Goal: Task Accomplishment & Management: Manage account settings

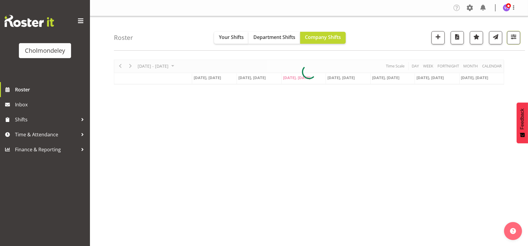
click at [515, 41] on button "button" at bounding box center [513, 37] width 13 height 13
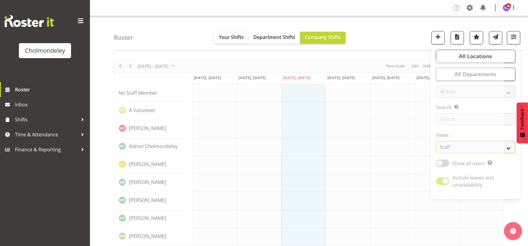
click at [507, 146] on select "Staff Role Shift - Horizontal Shift - Vertical Staff - Location" at bounding box center [475, 147] width 79 height 12
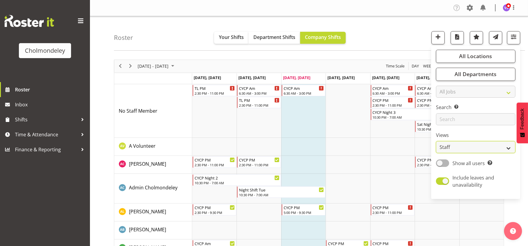
select select "shift"
click at [436, 141] on select "Staff Role Shift - Horizontal Shift - Vertical Staff - Location" at bounding box center [475, 147] width 79 height 12
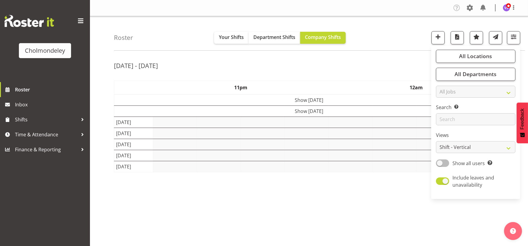
click at [445, 164] on span at bounding box center [442, 163] width 13 height 7
click at [440, 164] on input "Show all users Show only rostered employees" at bounding box center [438, 163] width 4 height 4
checkbox input "true"
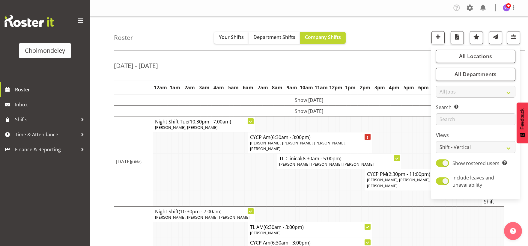
click at [391, 61] on div "[DATE] - [DATE]" at bounding box center [309, 67] width 390 height 14
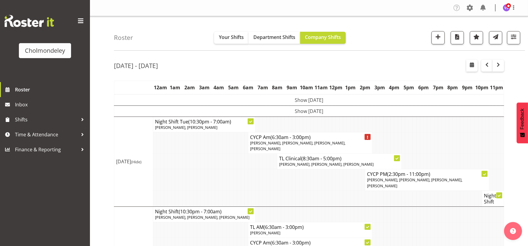
scroll to position [133, 0]
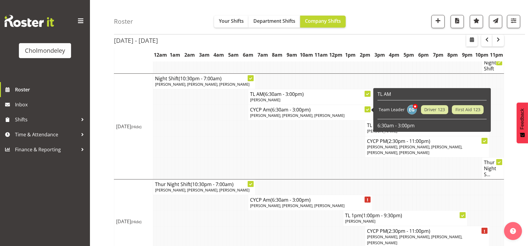
click at [286, 158] on td at bounding box center [287, 168] width 4 height 22
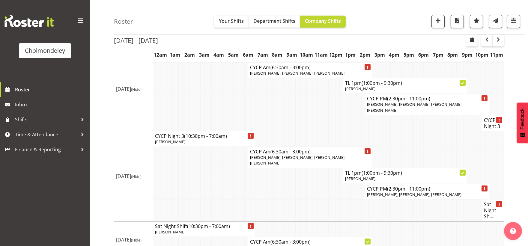
scroll to position [199, 0]
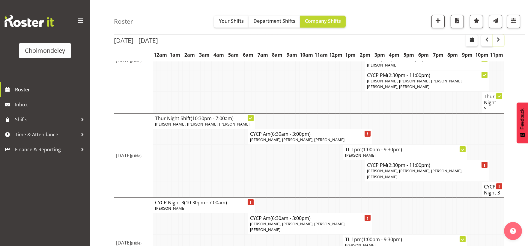
click at [499, 41] on span "button" at bounding box center [498, 39] width 7 height 7
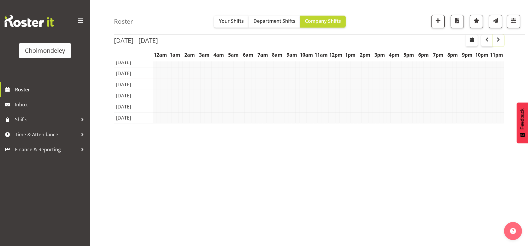
scroll to position [49, 0]
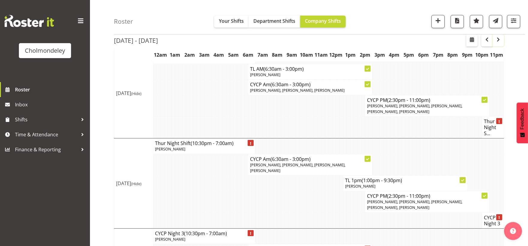
scroll to position [99, 0]
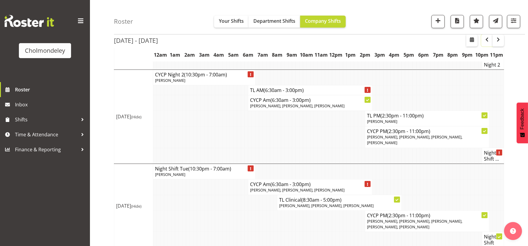
click at [488, 43] on button "button" at bounding box center [486, 40] width 11 height 12
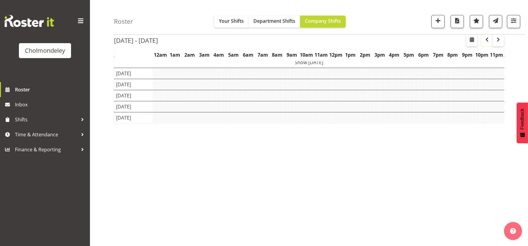
scroll to position [49, 0]
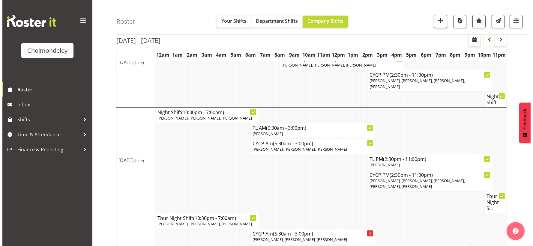
scroll to position [199, 0]
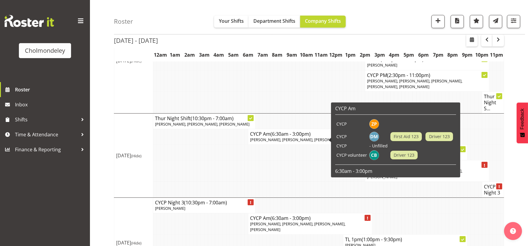
click at [297, 140] on span "[PERSON_NAME], [PERSON_NAME], [PERSON_NAME]" at bounding box center [297, 139] width 94 height 5
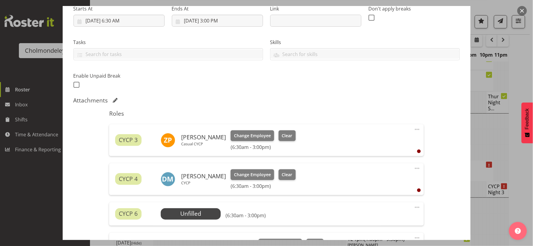
scroll to position [200, 0]
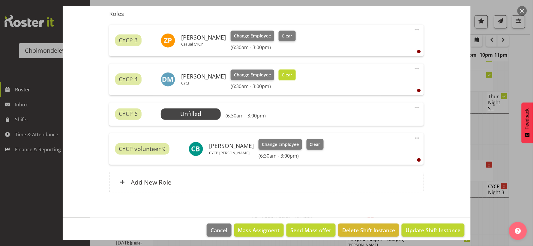
click at [286, 74] on span "Clear" at bounding box center [287, 75] width 10 height 7
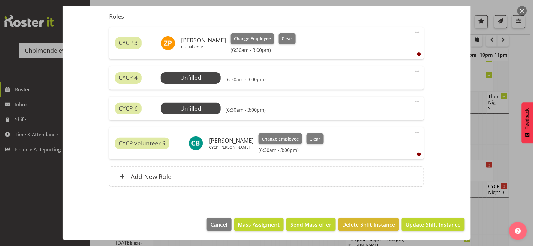
scroll to position [197, 0]
click at [200, 77] on span "Select Employee" at bounding box center [191, 77] width 45 height 9
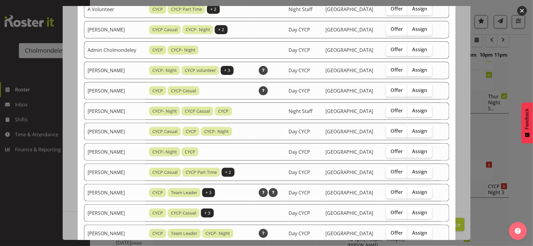
scroll to position [266, 0]
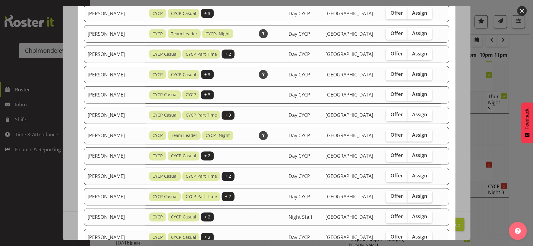
click at [419, 199] on span "Assign" at bounding box center [419, 196] width 15 height 6
click at [411, 199] on input "Assign" at bounding box center [410, 197] width 4 height 4
checkbox input "true"
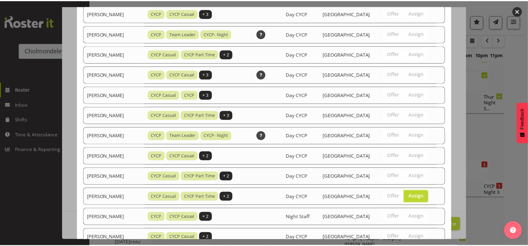
scroll to position [393, 0]
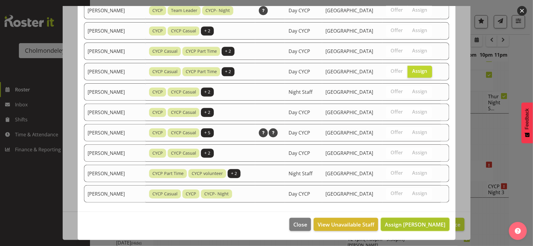
click at [425, 224] on span "Assign [PERSON_NAME]" at bounding box center [415, 224] width 61 height 7
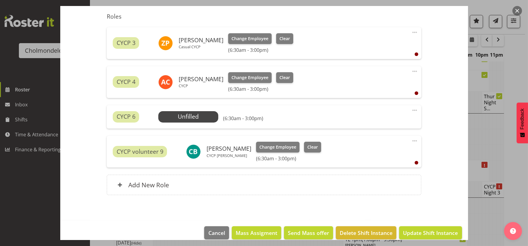
scroll to position [205, 0]
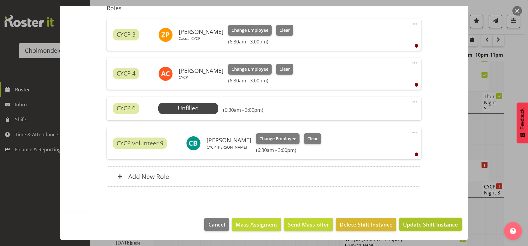
click at [432, 227] on span "Update Shift Instance" at bounding box center [430, 225] width 55 height 8
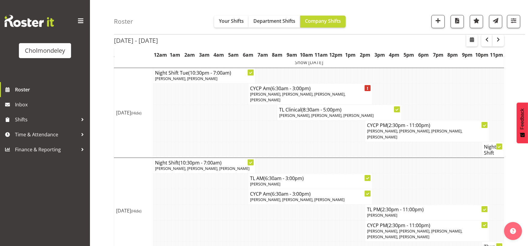
scroll to position [266, 0]
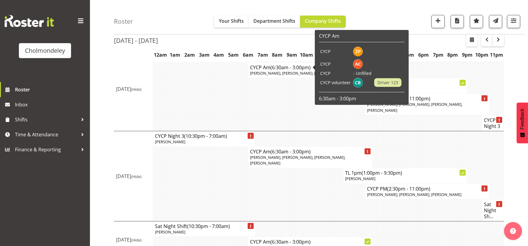
click at [285, 108] on td at bounding box center [287, 104] width 4 height 21
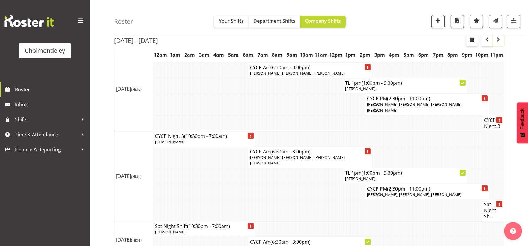
click at [497, 38] on span "button" at bounding box center [498, 39] width 7 height 7
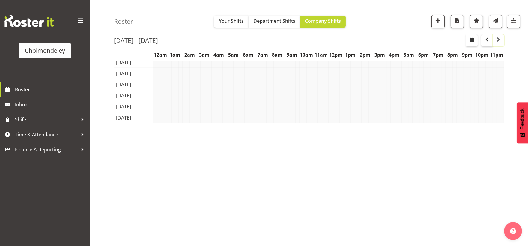
scroll to position [49, 0]
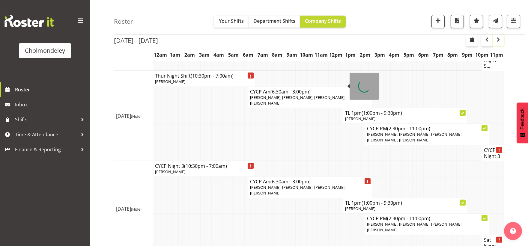
scroll to position [385, 0]
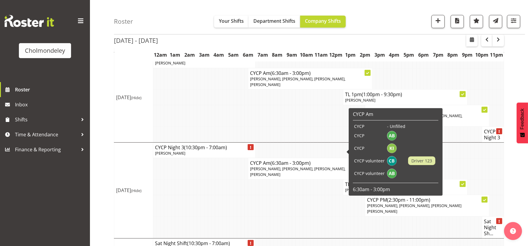
click at [257, 195] on td at bounding box center [258, 205] width 4 height 21
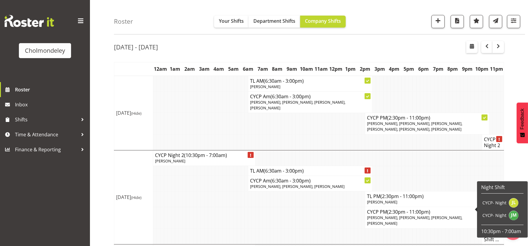
scroll to position [0, 0]
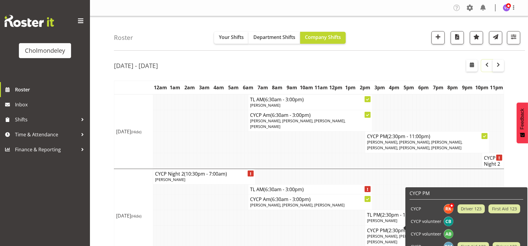
click at [487, 64] on span "button" at bounding box center [486, 64] width 7 height 7
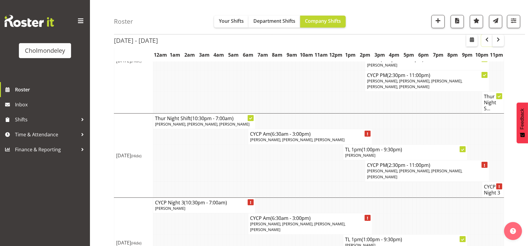
scroll to position [32, 0]
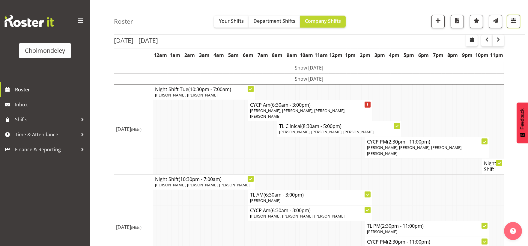
click at [515, 22] on span "button" at bounding box center [514, 21] width 8 height 8
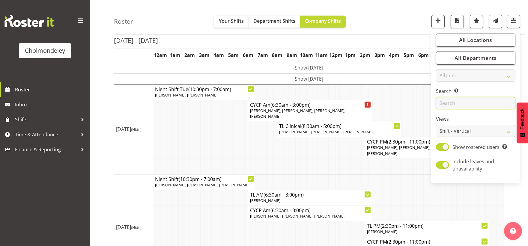
click at [473, 104] on input "text" at bounding box center [475, 103] width 79 height 12
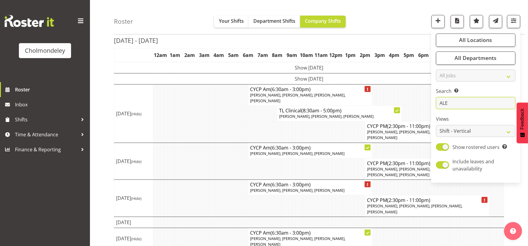
type input "[PERSON_NAME]"
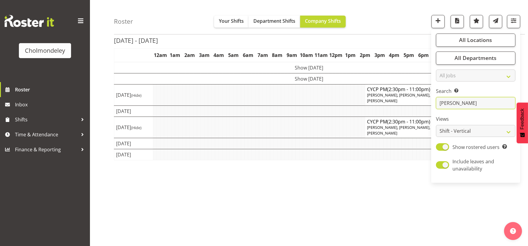
drag, startPoint x: 463, startPoint y: 104, endPoint x: 428, endPoint y: 100, distance: 35.7
click at [428, 100] on div "Roster Your Shifts Department Shifts Company Shifts All Locations [GEOGRAPHIC_D…" at bounding box center [309, 123] width 438 height 279
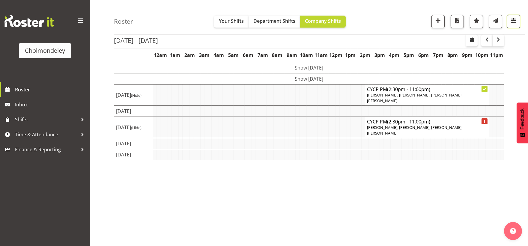
click at [509, 25] on button "button" at bounding box center [513, 21] width 13 height 13
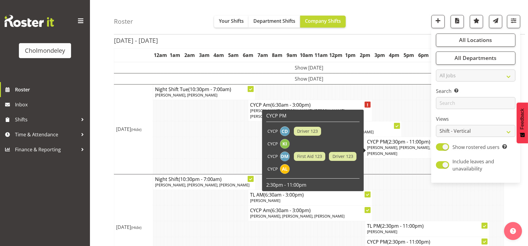
click at [334, 154] on span "Driver 123" at bounding box center [343, 156] width 21 height 7
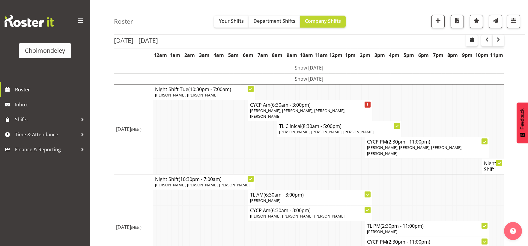
click at [391, 94] on td at bounding box center [393, 92] width 4 height 16
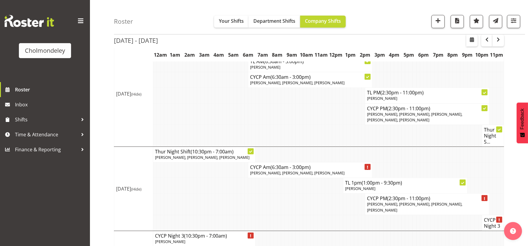
scroll to position [266, 0]
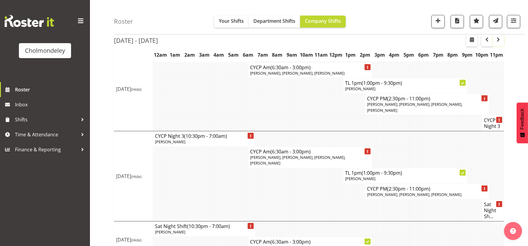
click at [501, 39] on span "button" at bounding box center [498, 39] width 7 height 7
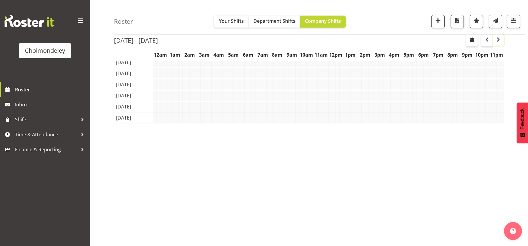
scroll to position [49, 0]
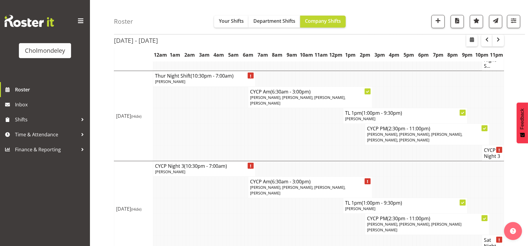
scroll to position [385, 0]
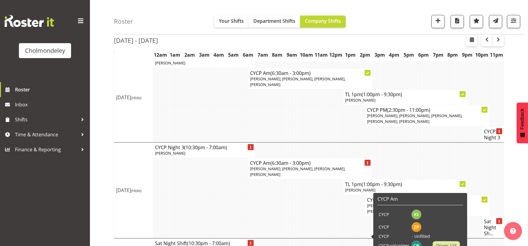
click at [314, 217] on td at bounding box center [316, 228] width 4 height 22
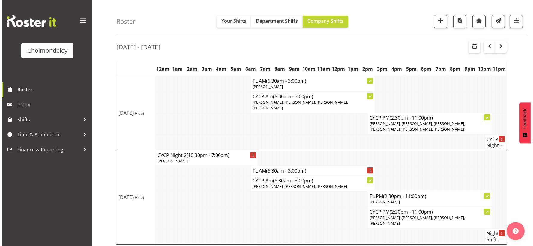
scroll to position [0, 0]
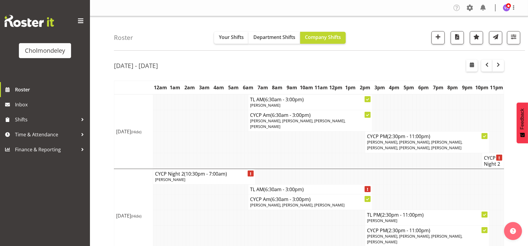
click at [291, 227] on td at bounding box center [290, 236] width 4 height 21
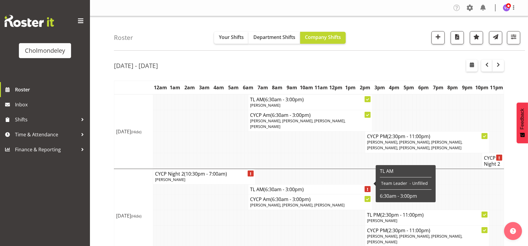
click at [300, 186] on span "(6:30am - 3:00pm)" at bounding box center [284, 189] width 40 height 7
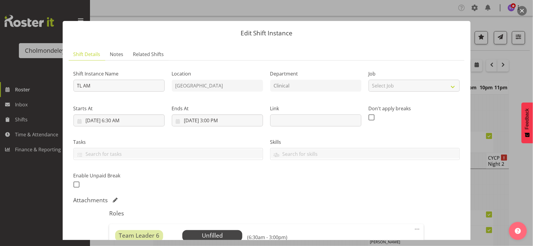
scroll to position [88, 0]
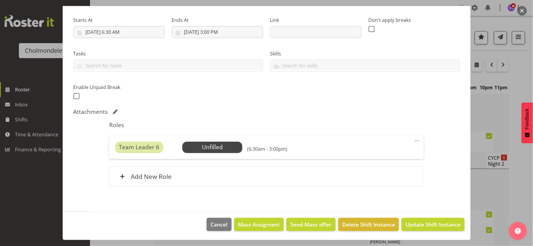
click at [414, 139] on span at bounding box center [417, 140] width 7 height 7
click at [383, 176] on link "Delete" at bounding box center [392, 175] width 58 height 11
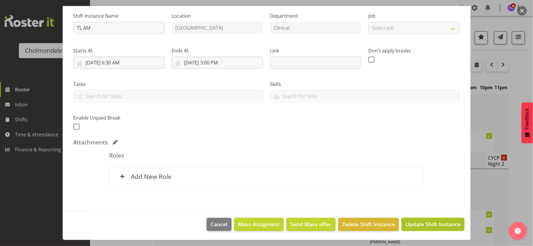
click at [423, 228] on span "Update Shift Instance" at bounding box center [432, 224] width 55 height 8
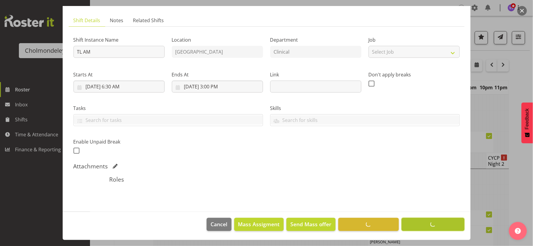
scroll to position [34, 0]
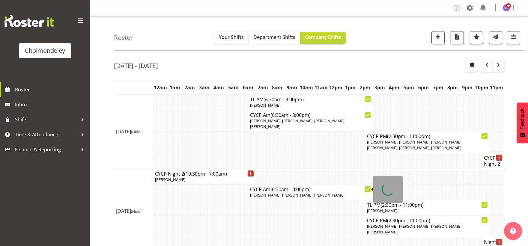
click at [326, 193] on span "[PERSON_NAME], [PERSON_NAME], [PERSON_NAME]" at bounding box center [297, 195] width 94 height 5
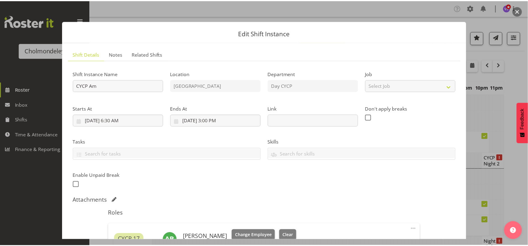
scroll to position [133, 0]
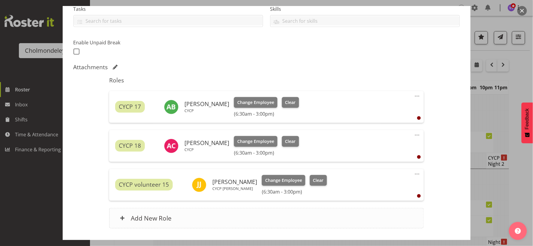
click at [141, 218] on h6 "Add New Role" at bounding box center [151, 218] width 41 height 8
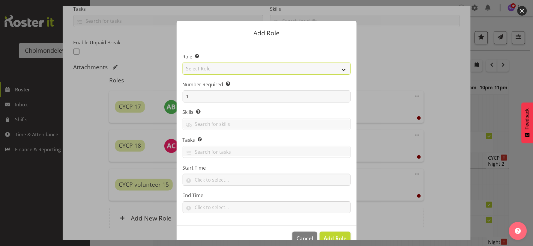
click at [340, 69] on select "Select Role Awhi Team CYCP CYCP Casual CYCP Part Time CYCP volunteer CYCP- Nigh…" at bounding box center [267, 69] width 168 height 12
click at [183, 63] on select "Select Role Awhi Team CYCP CYCP Casual CYCP Part Time CYCP volunteer CYCP- Nigh…" at bounding box center [267, 69] width 168 height 12
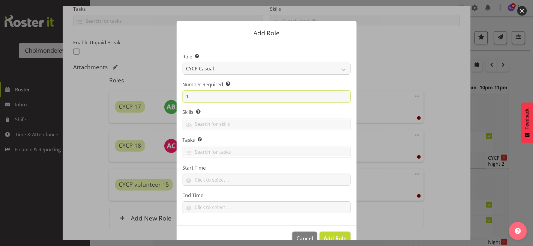
click at [265, 93] on input "1" at bounding box center [267, 97] width 168 height 12
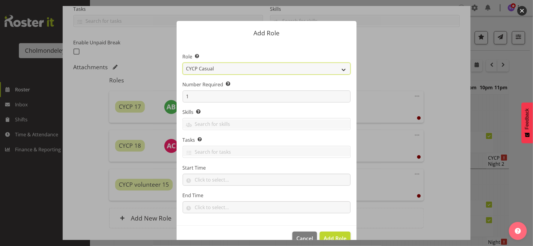
click at [341, 69] on select "Awhi Team CYCP CYCP Casual CYCP Part Time CYCP volunteer CYCP- Night Education …" at bounding box center [267, 69] width 168 height 12
select select "206"
click at [183, 63] on select "Awhi Team CYCP CYCP Casual CYCP Part Time CYCP volunteer CYCP- Night Education …" at bounding box center [267, 69] width 168 height 12
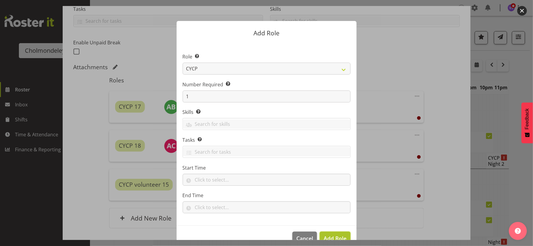
click at [333, 235] on span "Add Role" at bounding box center [335, 238] width 23 height 7
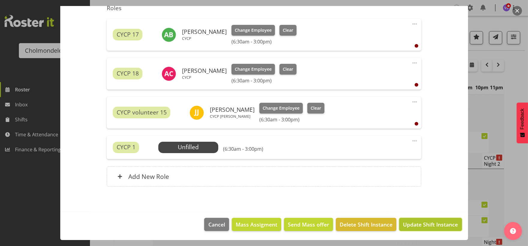
click at [429, 224] on span "Update Shift Instance" at bounding box center [430, 225] width 55 height 8
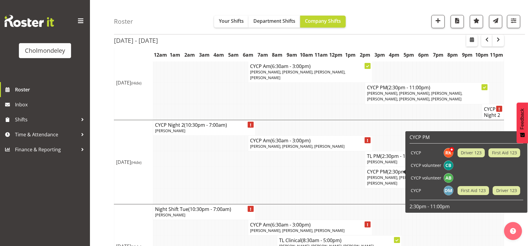
scroll to position [0, 0]
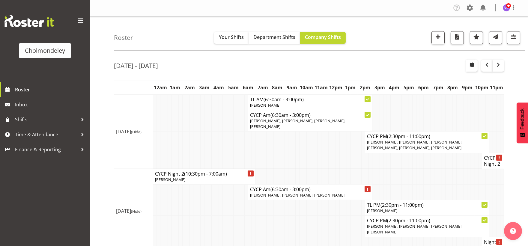
click at [314, 217] on td at bounding box center [316, 226] width 4 height 21
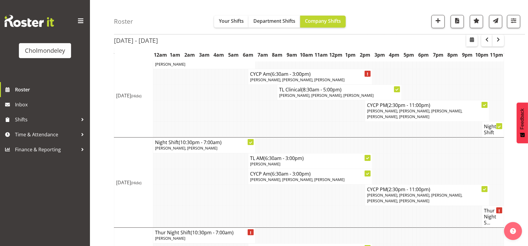
scroll to position [166, 0]
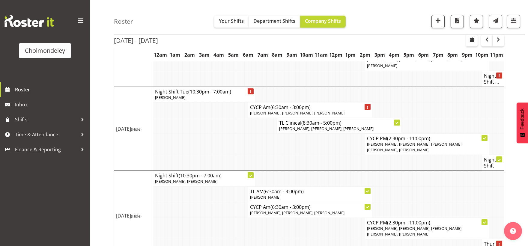
click at [399, 172] on td at bounding box center [400, 179] width 4 height 16
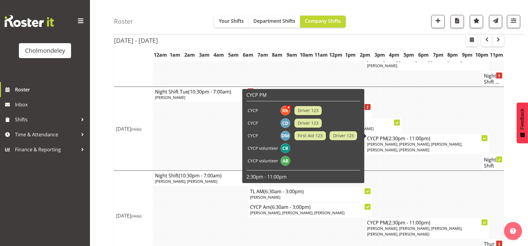
click at [443, 171] on td at bounding box center [444, 179] width 4 height 16
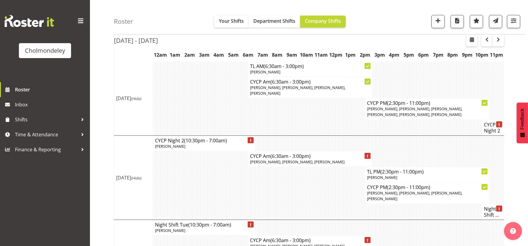
scroll to position [0, 0]
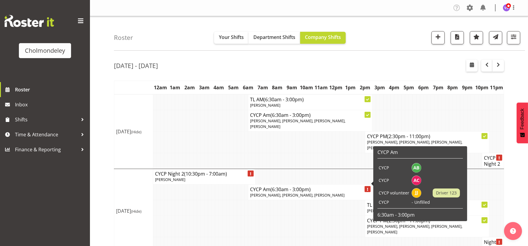
click at [262, 221] on td at bounding box center [261, 226] width 4 height 21
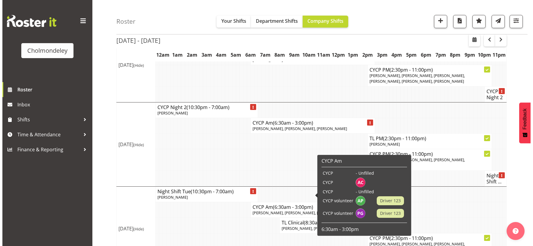
scroll to position [100, 0]
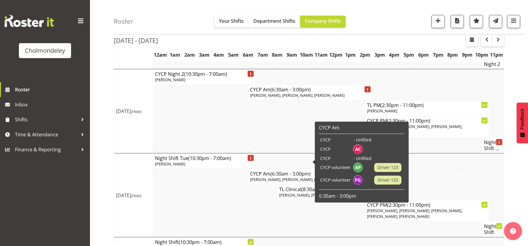
click at [239, 200] on td at bounding box center [239, 210] width 4 height 21
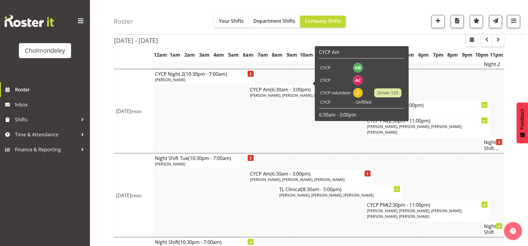
click at [293, 93] on span "[PERSON_NAME], [PERSON_NAME], [PERSON_NAME]" at bounding box center [297, 95] width 94 height 5
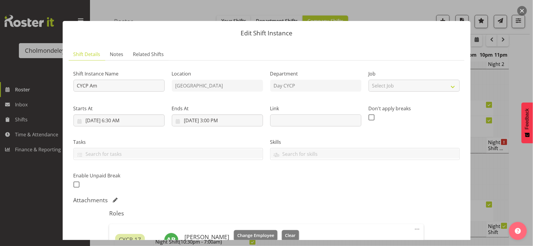
scroll to position [200, 0]
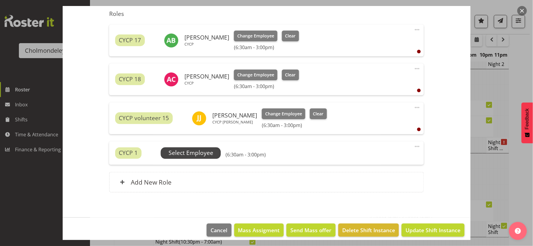
click at [202, 153] on span "Select Employee" at bounding box center [191, 153] width 45 height 9
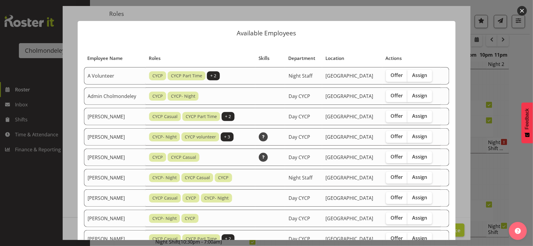
scroll to position [133, 0]
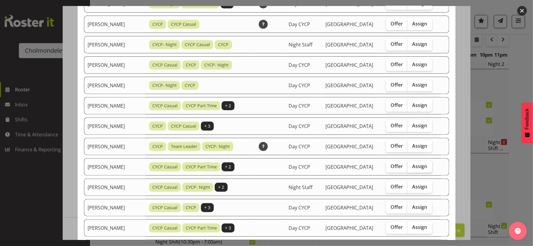
click at [415, 167] on span "Assign" at bounding box center [419, 166] width 15 height 6
click at [411, 167] on input "Assign" at bounding box center [410, 167] width 4 height 4
checkbox input "true"
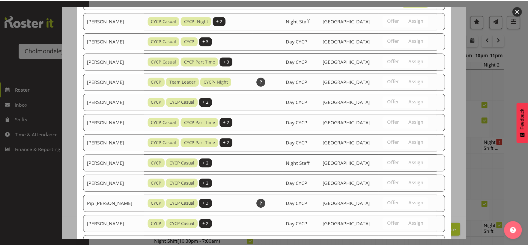
scroll to position [413, 0]
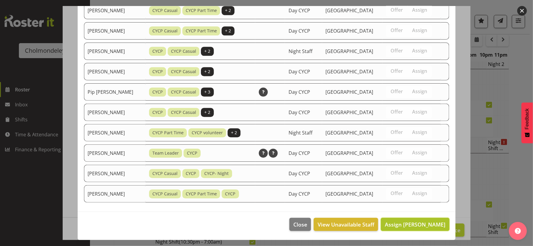
click at [428, 226] on span "Assign [PERSON_NAME]" at bounding box center [415, 224] width 61 height 7
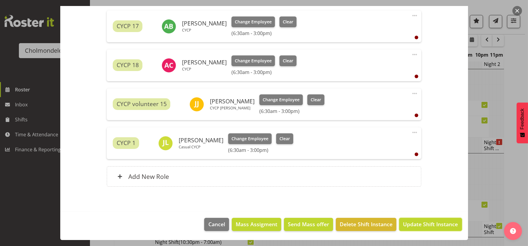
click at [428, 226] on span "Update Shift Instance" at bounding box center [430, 224] width 55 height 8
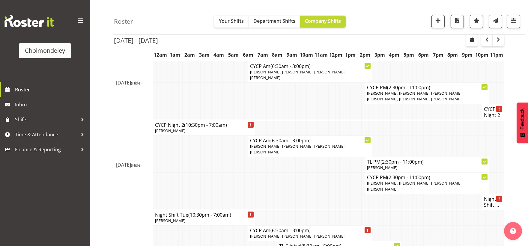
scroll to position [115, 0]
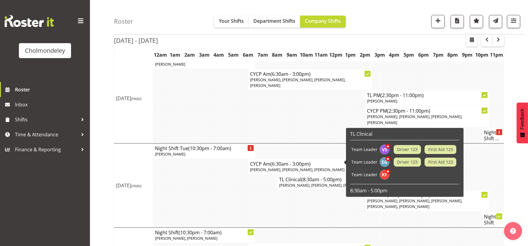
click at [306, 212] on td at bounding box center [308, 220] width 4 height 16
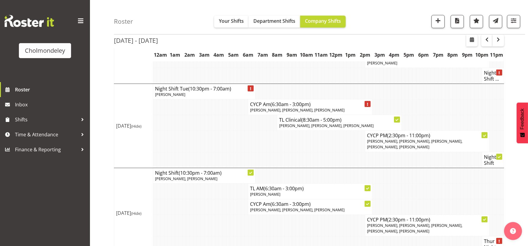
scroll to position [0, 0]
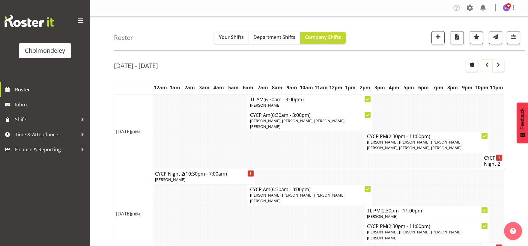
click at [488, 66] on span "button" at bounding box center [486, 64] width 7 height 7
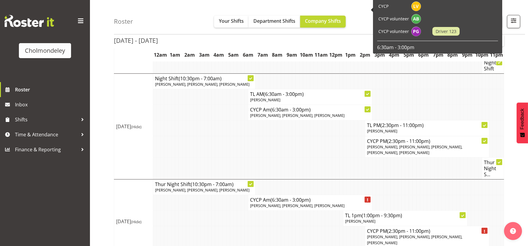
scroll to position [266, 0]
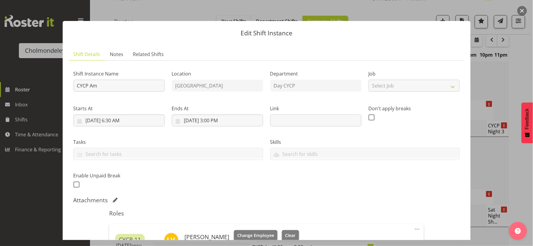
scroll to position [166, 0]
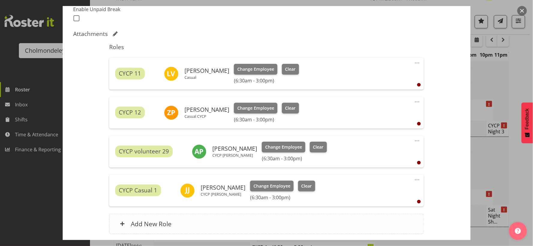
click at [147, 223] on h6 "Add New Role" at bounding box center [151, 224] width 41 height 8
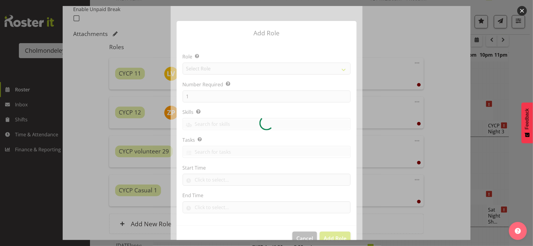
click at [340, 67] on div at bounding box center [267, 123] width 192 height 234
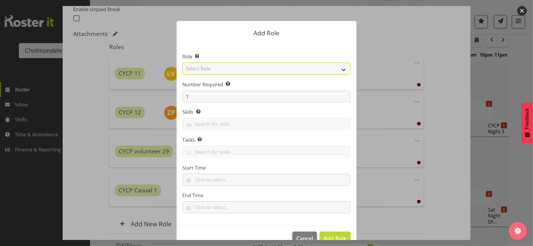
click at [340, 67] on select "Select Role Awhi Team CYCP CYCP Casual CYCP Part Time CYCP volunteer CYCP- Nigh…" at bounding box center [267, 69] width 168 height 12
select select "206"
click at [183, 63] on select "Select Role Awhi Team CYCP CYCP Casual CYCP Part Time CYCP volunteer CYCP- Nigh…" at bounding box center [267, 69] width 168 height 12
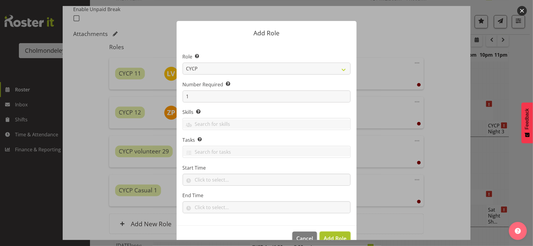
click at [338, 236] on span "Add Role" at bounding box center [335, 238] width 23 height 7
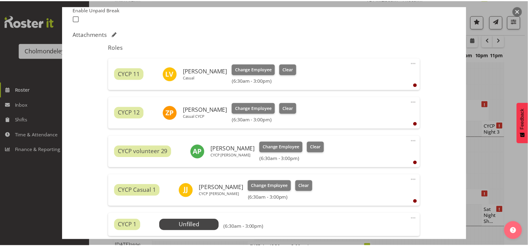
scroll to position [266, 0]
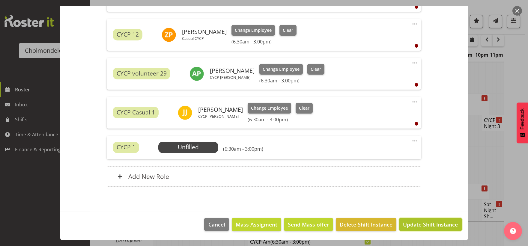
click at [425, 224] on span "Update Shift Instance" at bounding box center [430, 225] width 55 height 8
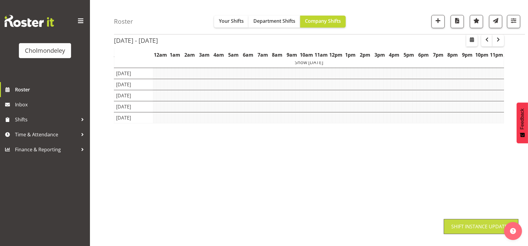
scroll to position [49, 0]
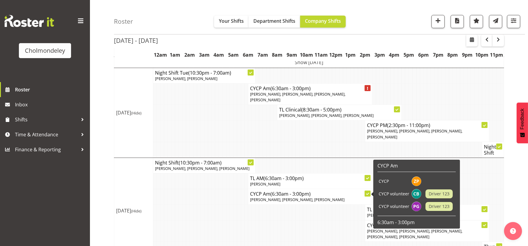
click at [315, 215] on td at bounding box center [316, 213] width 4 height 16
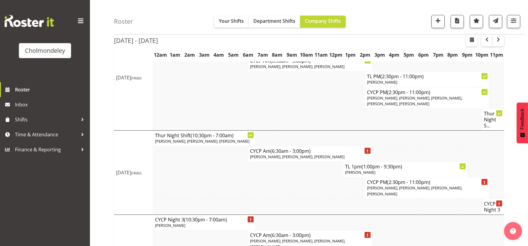
scroll to position [266, 0]
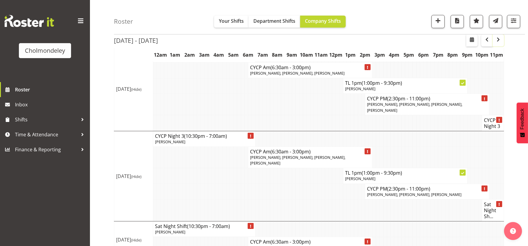
click at [499, 38] on span "button" at bounding box center [498, 39] width 7 height 7
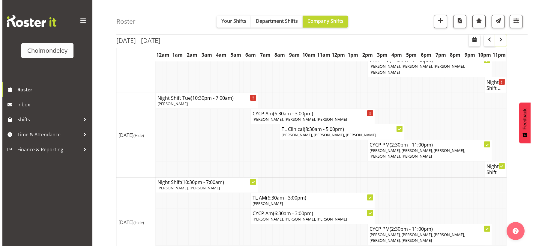
scroll to position [133, 0]
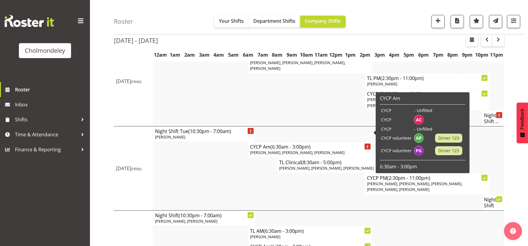
click at [275, 144] on span "(6:30am - 3:00pm)" at bounding box center [291, 147] width 40 height 7
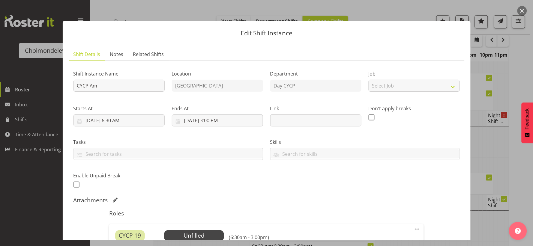
scroll to position [166, 0]
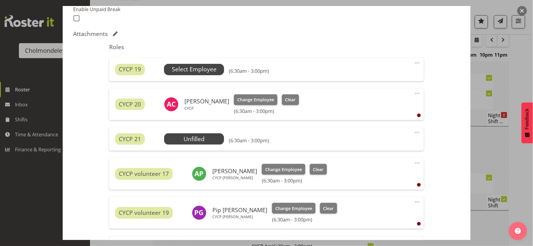
click at [215, 72] on span "Select Employee" at bounding box center [194, 69] width 60 height 11
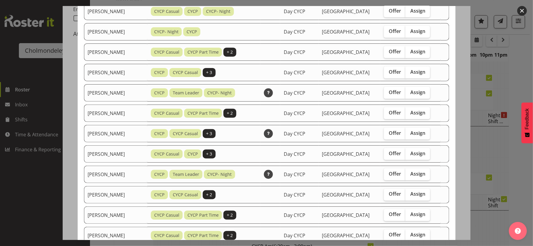
scroll to position [233, 0]
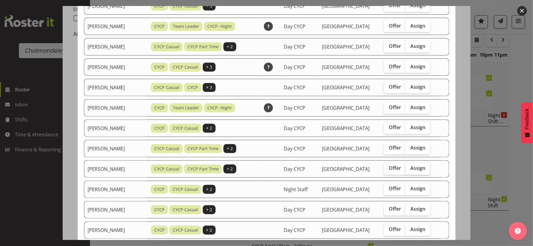
click at [420, 172] on span "Assign" at bounding box center [417, 169] width 15 height 6
click at [409, 171] on input "Assign" at bounding box center [407, 169] width 4 height 4
checkbox input "true"
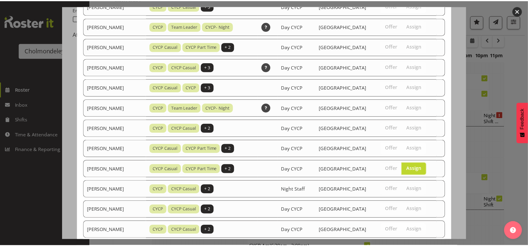
scroll to position [332, 0]
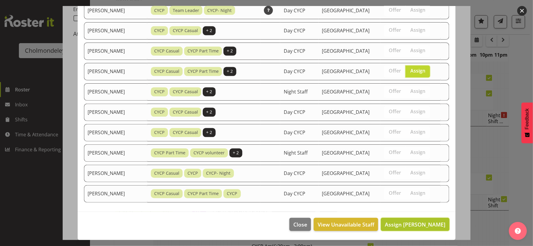
click at [419, 226] on span "Assign [PERSON_NAME]" at bounding box center [415, 224] width 61 height 7
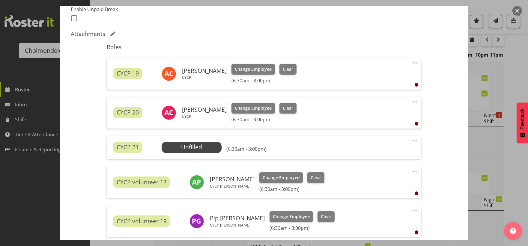
scroll to position [244, 0]
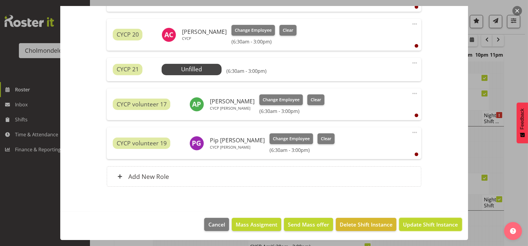
click at [431, 222] on span "Update Shift Instance" at bounding box center [430, 225] width 55 height 8
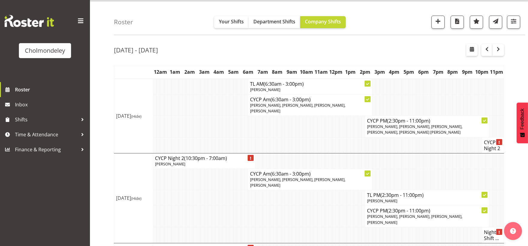
scroll to position [0, 0]
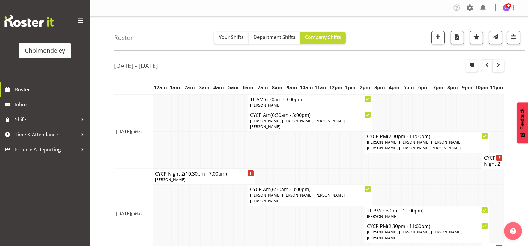
click at [487, 65] on span "button" at bounding box center [486, 64] width 7 height 7
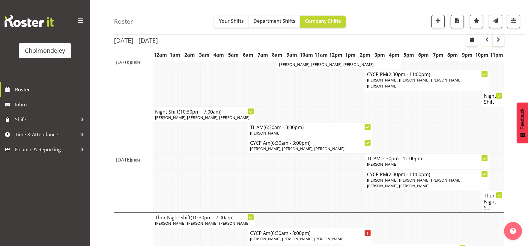
scroll to position [133, 0]
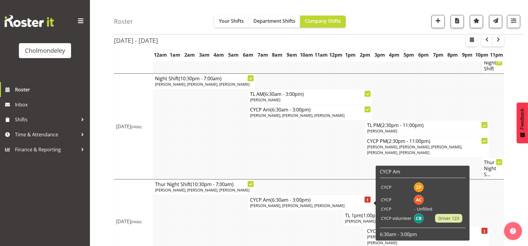
click at [299, 205] on span "[PERSON_NAME], [PERSON_NAME], [PERSON_NAME]" at bounding box center [297, 205] width 94 height 5
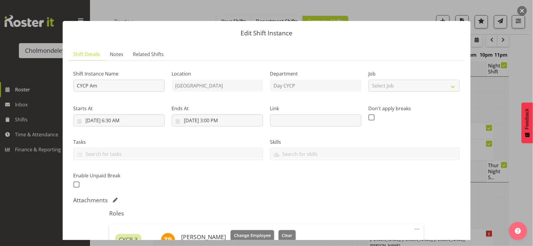
scroll to position [200, 0]
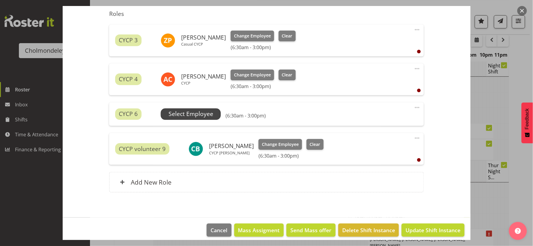
click at [204, 113] on span "Select Employee" at bounding box center [191, 114] width 45 height 9
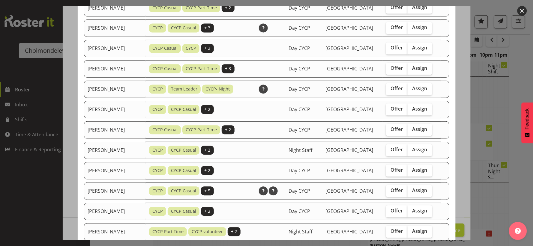
scroll to position [393, 0]
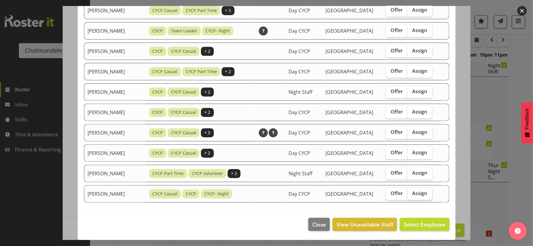
click at [422, 193] on span "Assign" at bounding box center [419, 193] width 15 height 6
click at [411, 193] on input "Assign" at bounding box center [410, 194] width 4 height 4
checkbox input "true"
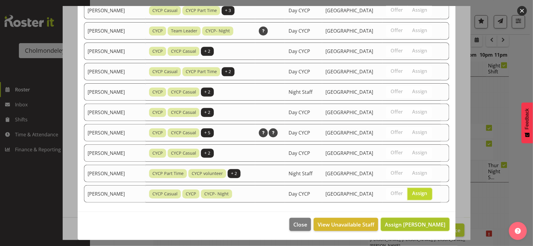
click at [430, 225] on span "Assign [PERSON_NAME]" at bounding box center [415, 224] width 61 height 7
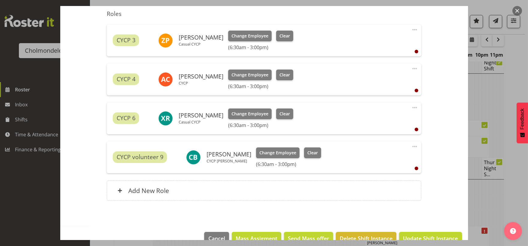
scroll to position [214, 0]
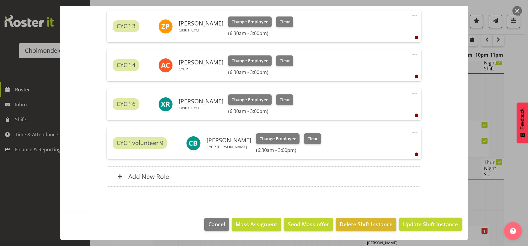
click at [430, 225] on span "Update Shift Instance" at bounding box center [430, 224] width 55 height 8
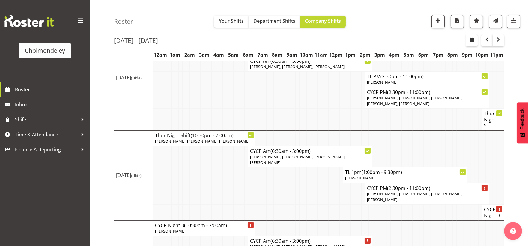
scroll to position [266, 0]
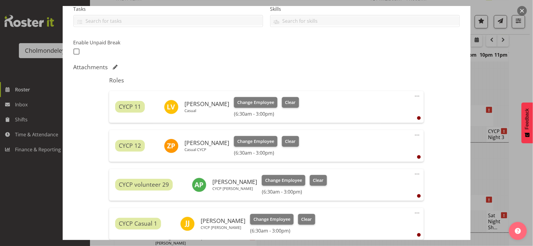
scroll to position [244, 0]
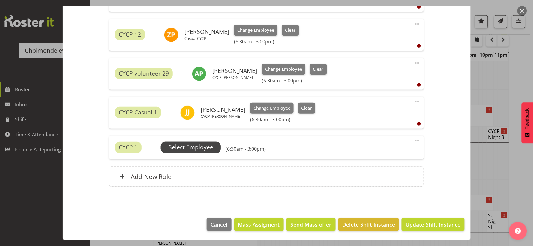
click at [183, 148] on span "Select Employee" at bounding box center [191, 147] width 45 height 9
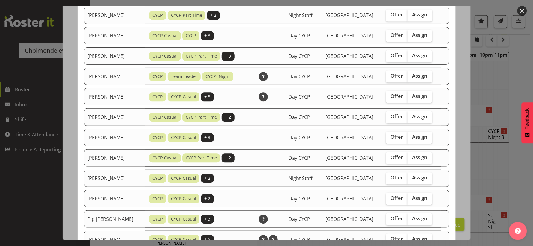
scroll to position [495, 0]
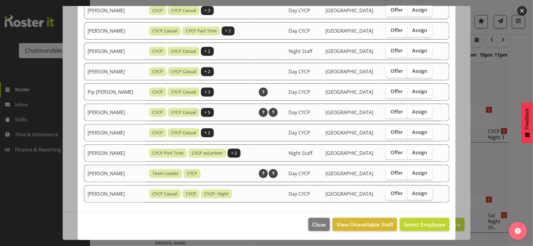
click at [422, 193] on span "Assign" at bounding box center [419, 193] width 15 height 6
click at [411, 193] on input "Assign" at bounding box center [410, 194] width 4 height 4
checkbox input "true"
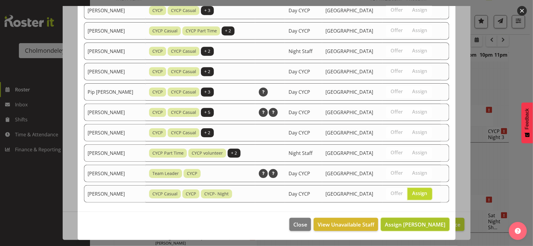
click at [424, 225] on span "Assign [PERSON_NAME]" at bounding box center [415, 224] width 61 height 7
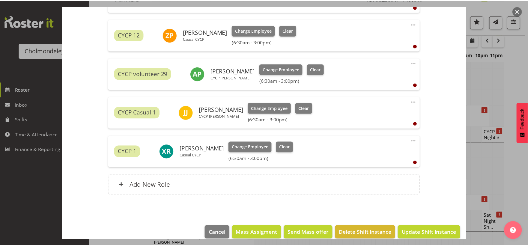
scroll to position [266, 0]
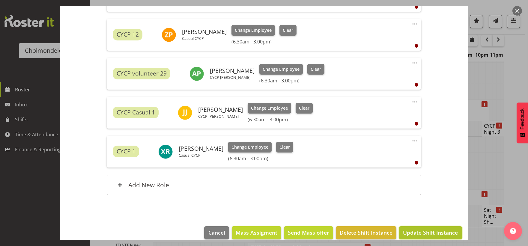
click at [423, 235] on span "Update Shift Instance" at bounding box center [430, 233] width 55 height 8
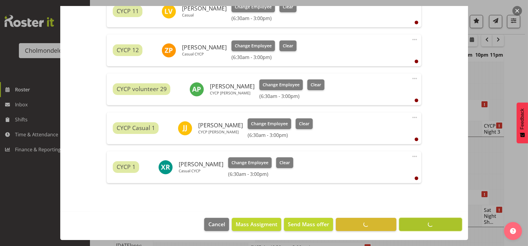
scroll to position [49, 0]
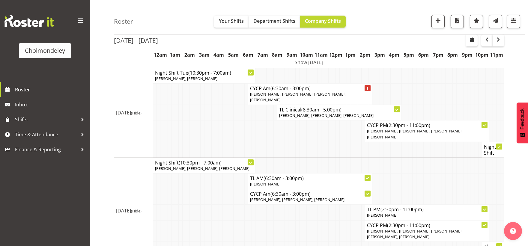
click at [238, 225] on td at bounding box center [239, 230] width 4 height 21
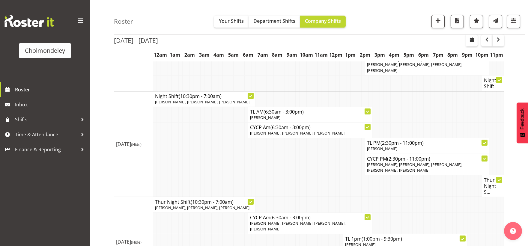
scroll to position [271, 0]
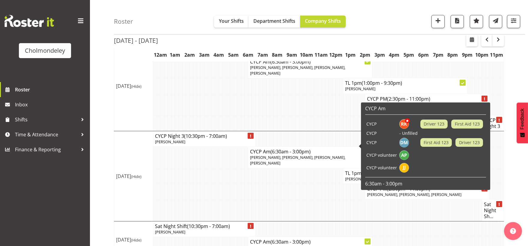
click at [310, 148] on span "(6:30am - 3:00pm)" at bounding box center [291, 151] width 40 height 7
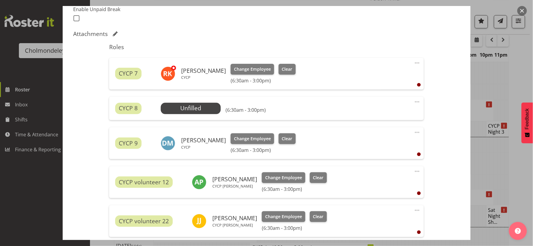
scroll to position [244, 0]
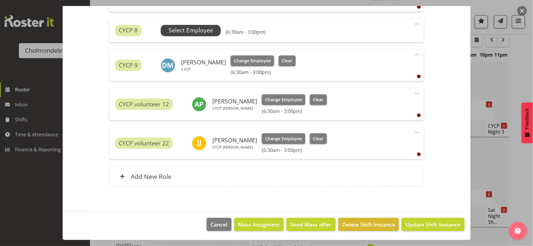
click at [189, 31] on span "Select Employee" at bounding box center [191, 30] width 45 height 9
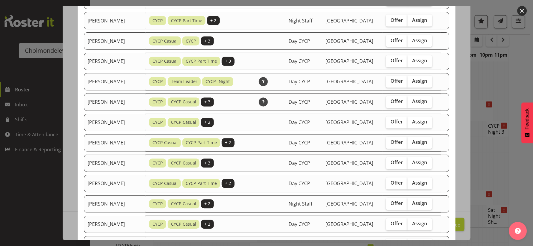
scroll to position [413, 0]
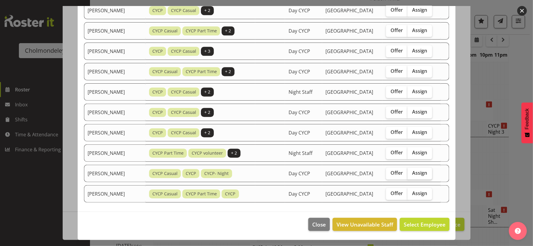
click at [421, 170] on span "Assign" at bounding box center [419, 173] width 15 height 6
click at [411, 171] on input "Assign" at bounding box center [410, 173] width 4 height 4
checkbox input "true"
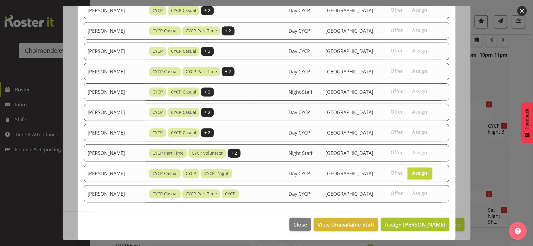
click at [417, 226] on span "Assign [PERSON_NAME]" at bounding box center [415, 224] width 61 height 7
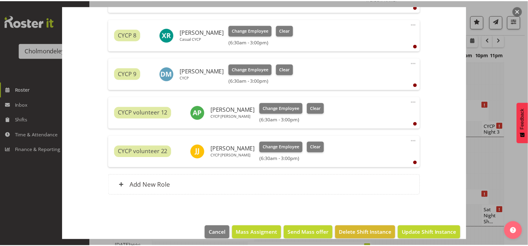
scroll to position [271, 0]
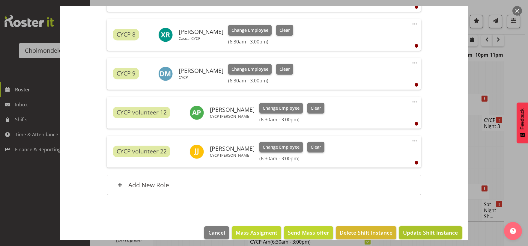
click at [416, 236] on span "Update Shift Instance" at bounding box center [430, 233] width 55 height 8
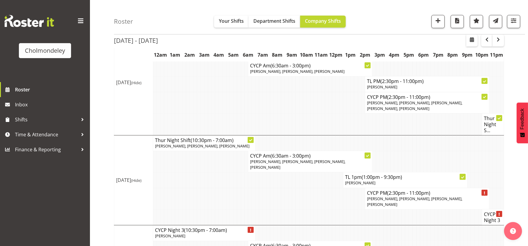
scroll to position [277, 0]
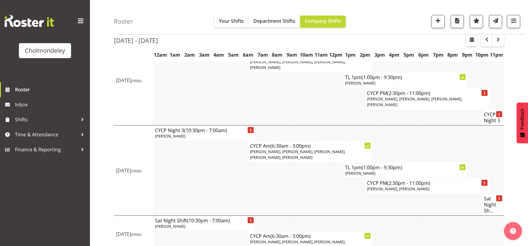
click at [382, 194] on td at bounding box center [382, 205] width 4 height 22
click at [349, 194] on td at bounding box center [349, 205] width 4 height 22
click at [501, 37] on span "button" at bounding box center [498, 39] width 7 height 7
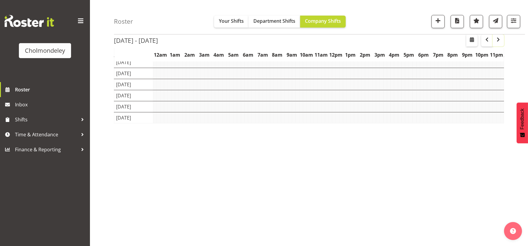
scroll to position [49, 0]
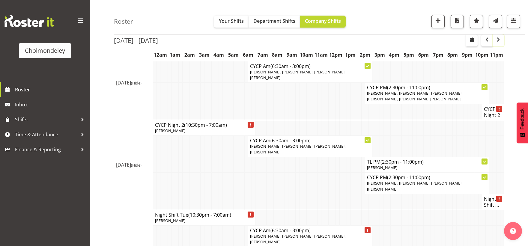
scroll to position [277, 0]
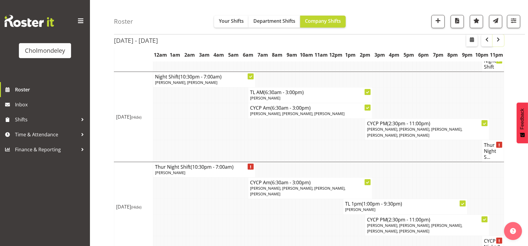
click at [500, 42] on span "button" at bounding box center [498, 39] width 7 height 7
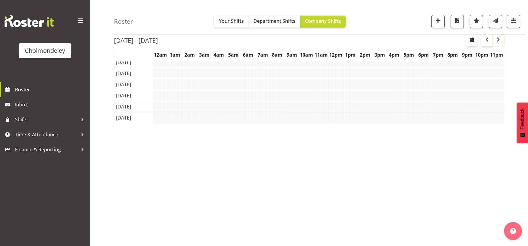
scroll to position [49, 0]
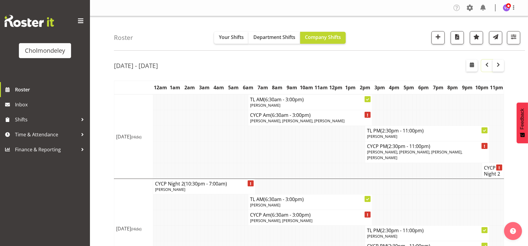
click at [489, 67] on span "button" at bounding box center [486, 64] width 7 height 7
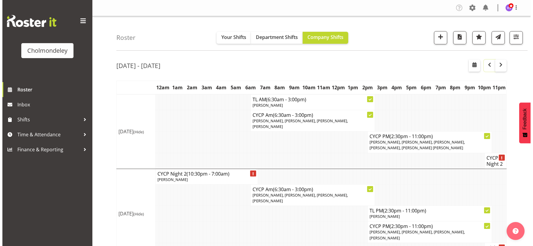
scroll to position [133, 0]
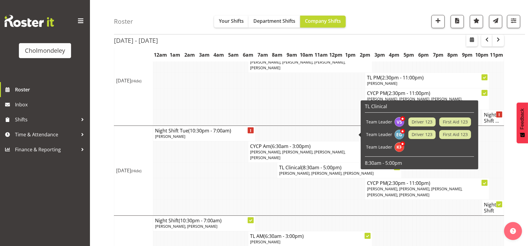
click at [310, 149] on span "[PERSON_NAME], [PERSON_NAME], [PERSON_NAME], [PERSON_NAME]" at bounding box center [297, 154] width 95 height 11
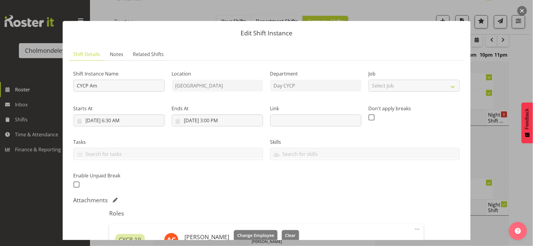
scroll to position [200, 0]
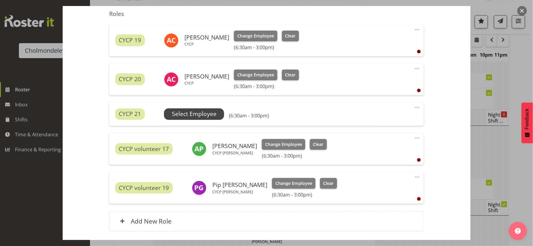
click at [202, 113] on span "Select Employee" at bounding box center [194, 114] width 45 height 9
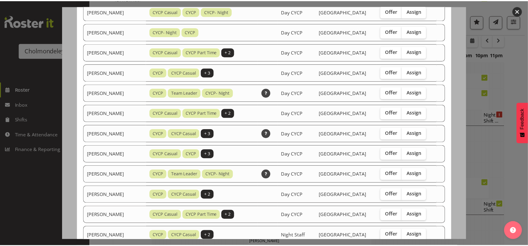
scroll to position [311, 0]
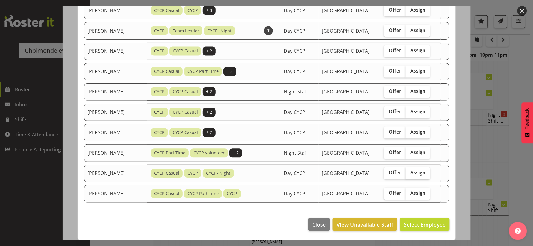
click at [420, 177] on label "Assign" at bounding box center [417, 174] width 25 height 12
click at [409, 175] on input "Assign" at bounding box center [407, 173] width 4 height 4
checkbox input "true"
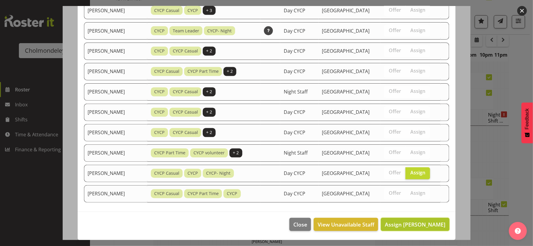
click at [420, 226] on span "Assign [PERSON_NAME]" at bounding box center [415, 224] width 61 height 7
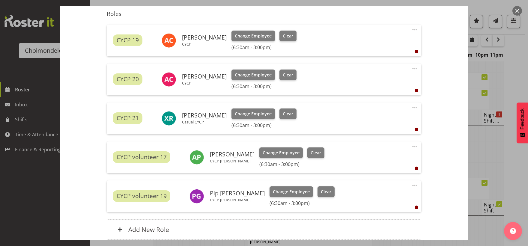
scroll to position [253, 0]
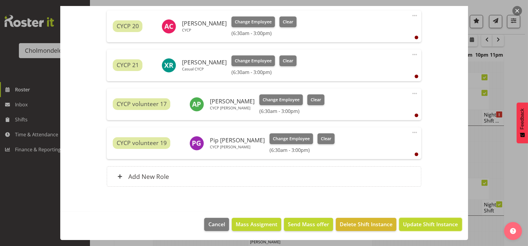
click at [427, 227] on span "Update Shift Instance" at bounding box center [430, 224] width 55 height 8
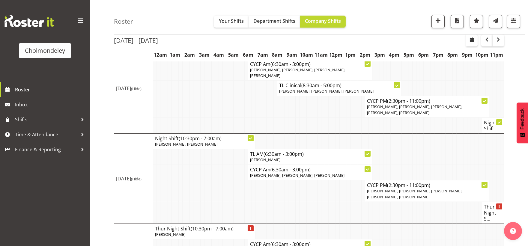
scroll to position [349, 0]
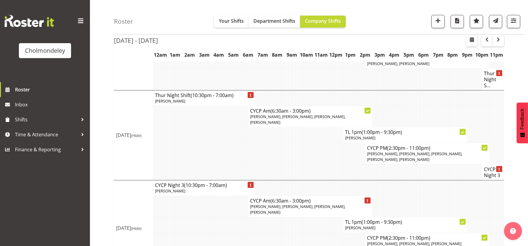
click at [280, 233] on td at bounding box center [279, 243] width 4 height 21
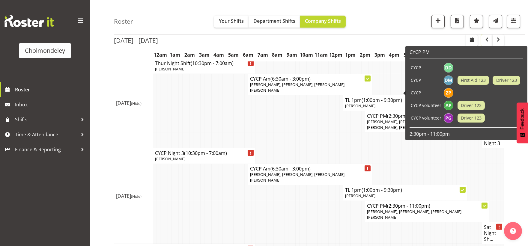
click at [487, 40] on span "button" at bounding box center [486, 39] width 7 height 7
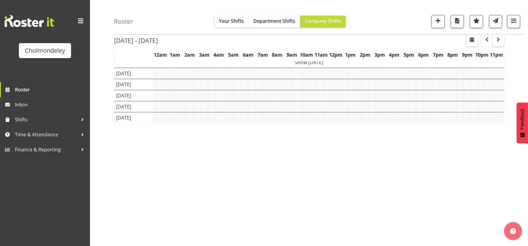
scroll to position [49, 0]
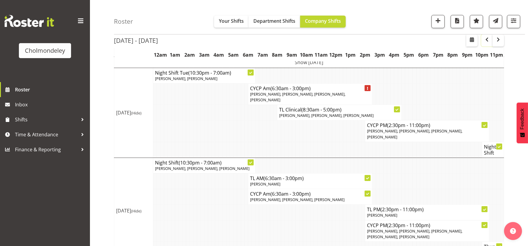
scroll to position [277, 0]
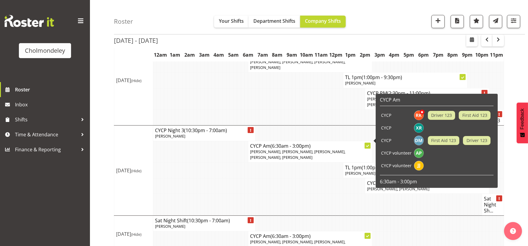
click at [329, 149] on span "[PERSON_NAME], [PERSON_NAME], [PERSON_NAME], [PERSON_NAME], [PERSON_NAME]" at bounding box center [297, 154] width 95 height 11
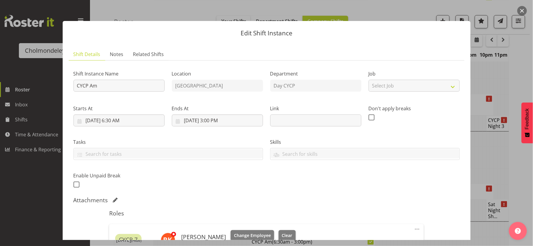
scroll to position [133, 0]
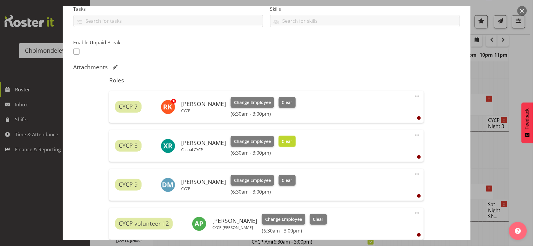
click at [282, 139] on span "Clear" at bounding box center [287, 141] width 10 height 7
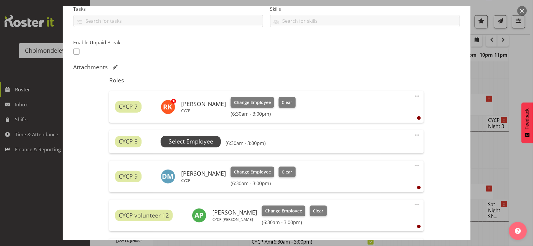
click at [179, 139] on span "Select Employee" at bounding box center [191, 141] width 45 height 9
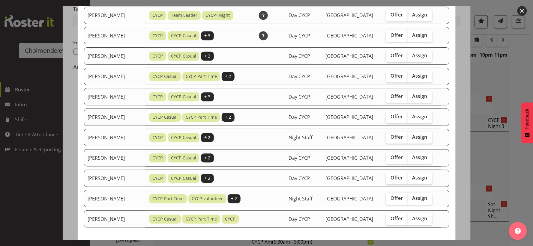
scroll to position [393, 0]
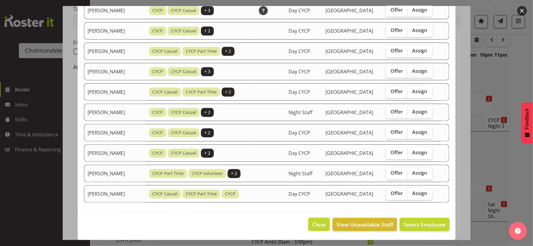
click at [318, 221] on span "Close" at bounding box center [319, 225] width 14 height 8
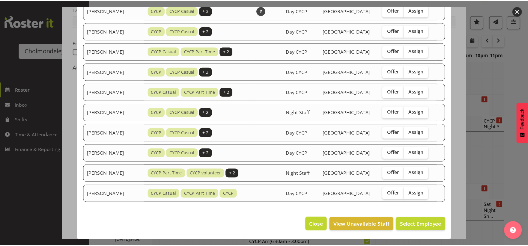
scroll to position [277, 0]
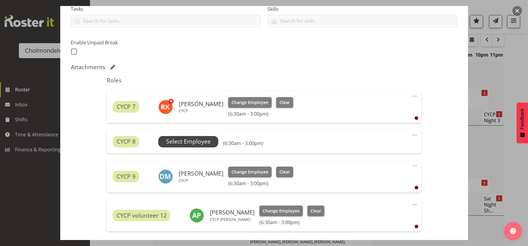
click at [207, 142] on span "Select Employee" at bounding box center [188, 141] width 45 height 9
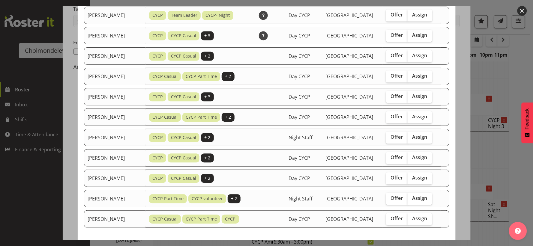
scroll to position [393, 0]
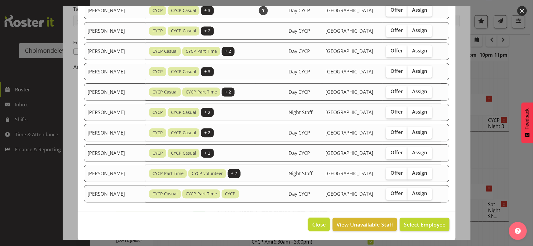
click at [324, 224] on button "Close" at bounding box center [319, 224] width 22 height 13
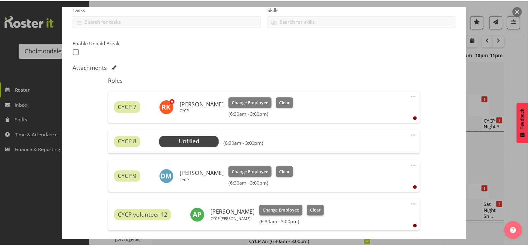
scroll to position [277, 0]
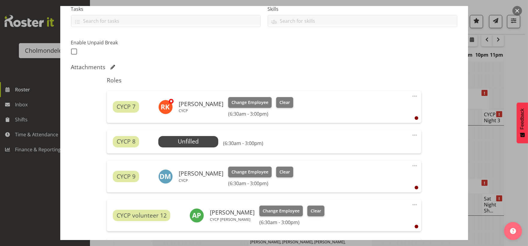
click at [520, 10] on button "button" at bounding box center [518, 11] width 10 height 10
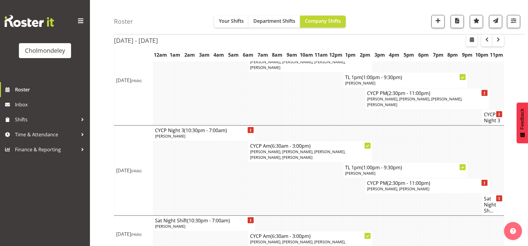
click at [298, 194] on td at bounding box center [298, 205] width 4 height 22
click at [498, 41] on span "button" at bounding box center [498, 39] width 7 height 7
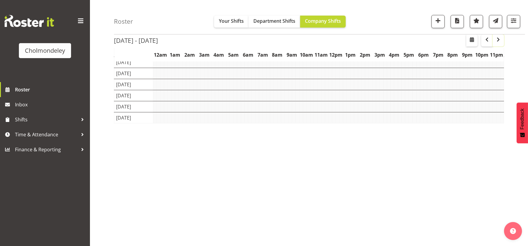
scroll to position [49, 0]
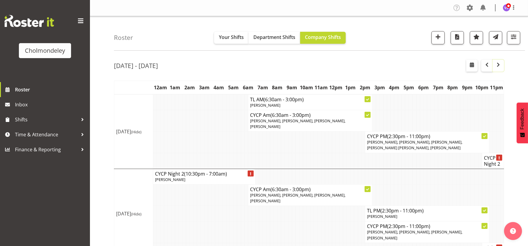
click at [498, 63] on span "button" at bounding box center [498, 64] width 7 height 7
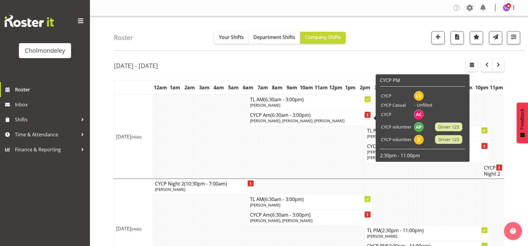
click at [309, 117] on span "(6:30am - 3:00pm)" at bounding box center [291, 115] width 40 height 7
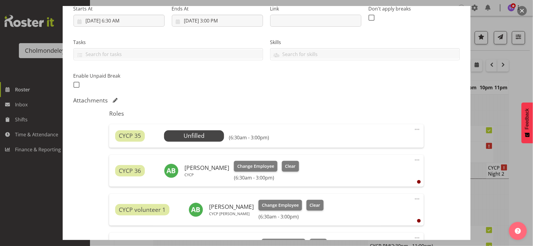
scroll to position [166, 0]
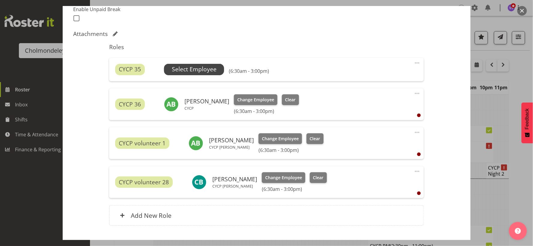
click at [200, 69] on span "Select Employee" at bounding box center [194, 69] width 45 height 9
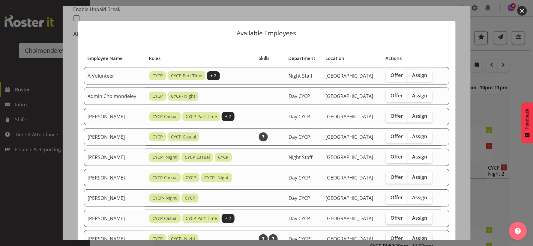
scroll to position [100, 0]
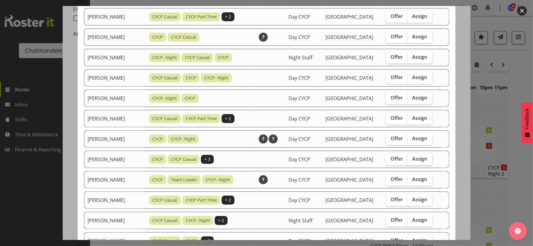
click at [413, 159] on span "Assign" at bounding box center [419, 159] width 15 height 6
click at [411, 159] on input "Assign" at bounding box center [410, 159] width 4 height 4
checkbox input "true"
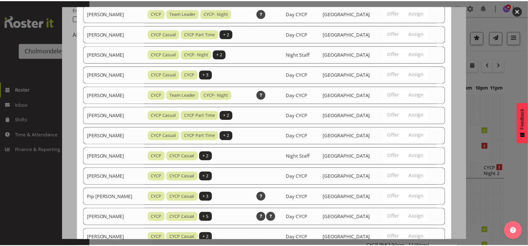
scroll to position [393, 0]
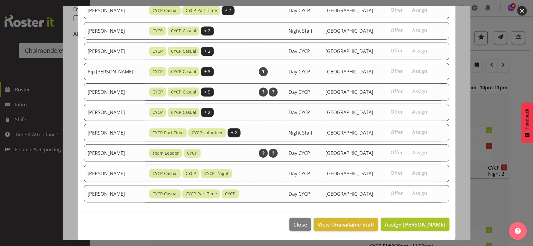
click at [427, 224] on span "Assign [PERSON_NAME]" at bounding box center [415, 224] width 61 height 7
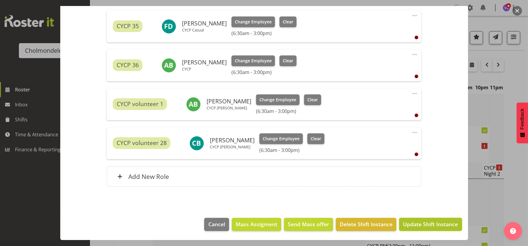
click at [431, 223] on span "Update Shift Instance" at bounding box center [430, 224] width 55 height 8
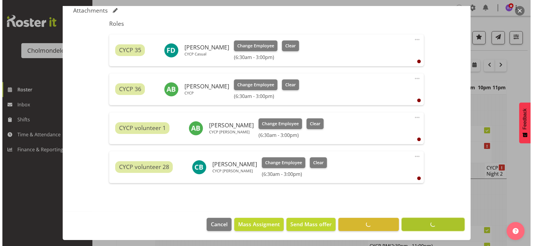
scroll to position [190, 0]
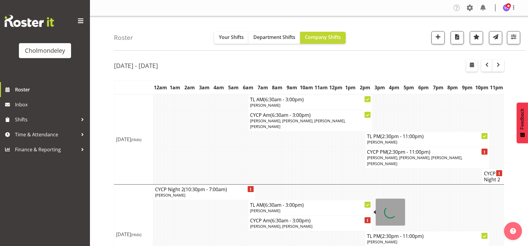
click at [290, 224] on span "[PERSON_NAME], [PERSON_NAME]" at bounding box center [281, 226] width 62 height 5
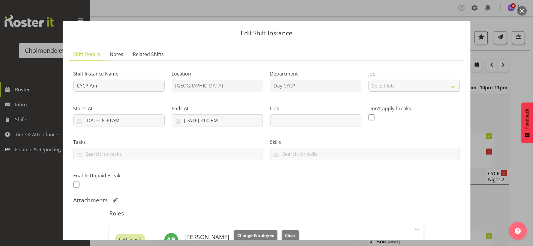
scroll to position [166, 0]
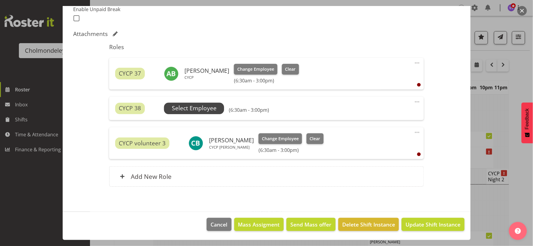
click at [207, 108] on span "Select Employee" at bounding box center [194, 108] width 45 height 9
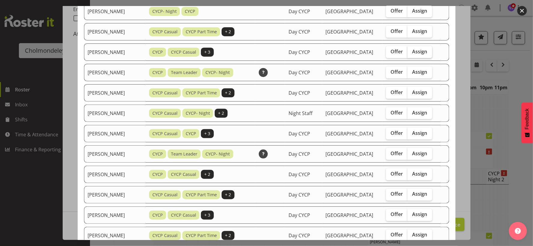
click at [417, 51] on span "Assign" at bounding box center [419, 52] width 15 height 6
click at [411, 51] on input "Assign" at bounding box center [410, 52] width 4 height 4
checkbox input "true"
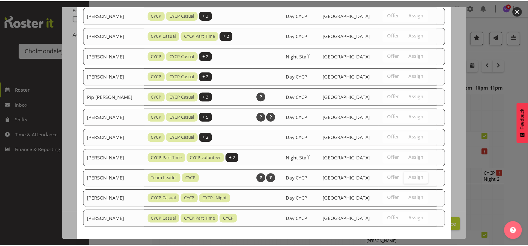
scroll to position [393, 0]
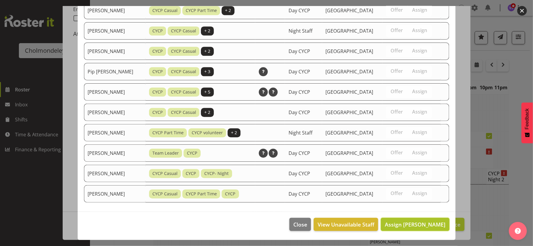
click at [424, 225] on span "Assign [PERSON_NAME]" at bounding box center [415, 224] width 61 height 7
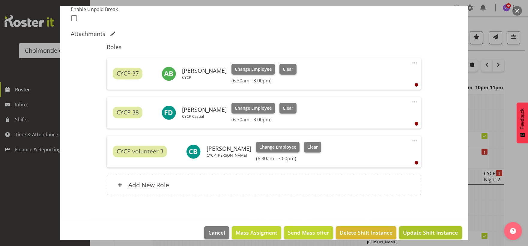
click at [435, 232] on span "Update Shift Instance" at bounding box center [430, 233] width 55 height 8
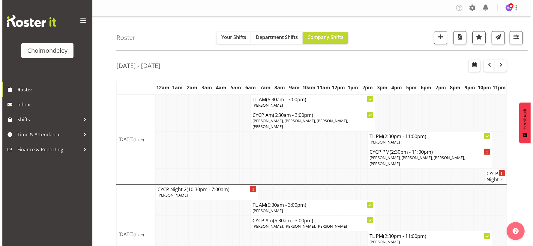
scroll to position [133, 0]
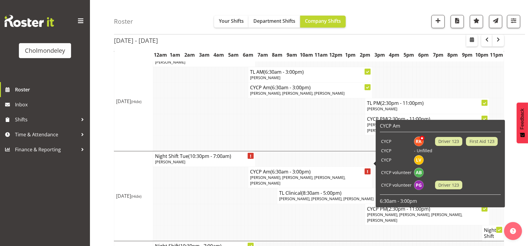
click at [307, 175] on span "[PERSON_NAME], [PERSON_NAME], [PERSON_NAME], [PERSON_NAME]" at bounding box center [297, 180] width 95 height 11
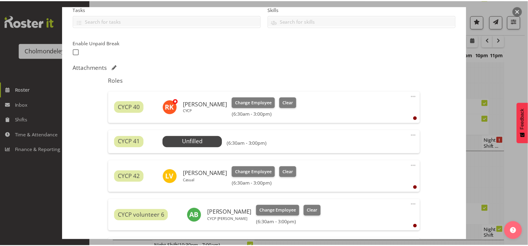
scroll to position [244, 0]
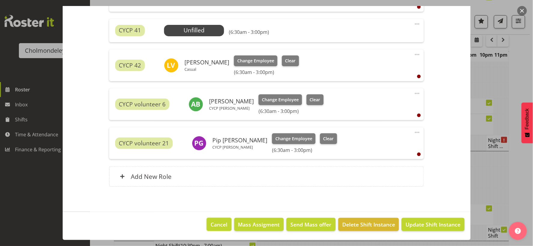
click at [215, 228] on span "Cancel" at bounding box center [219, 225] width 17 height 8
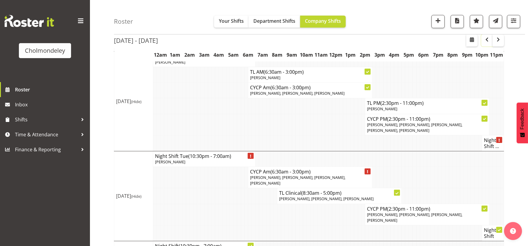
click at [486, 40] on span "button" at bounding box center [486, 39] width 7 height 7
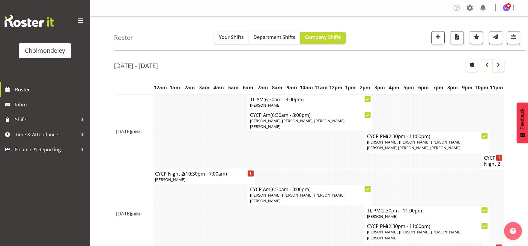
click at [488, 65] on span "button" at bounding box center [486, 64] width 7 height 7
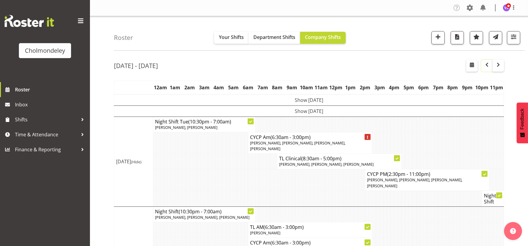
click at [486, 67] on span "button" at bounding box center [486, 64] width 7 height 7
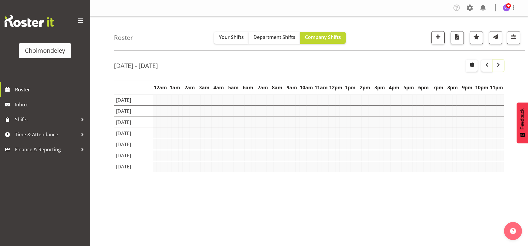
click at [501, 66] on span "button" at bounding box center [498, 64] width 7 height 7
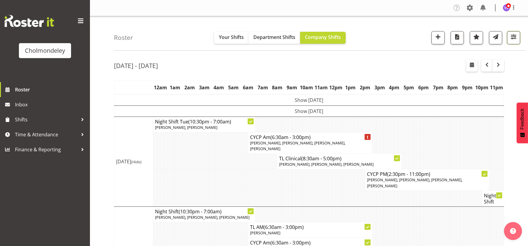
click at [515, 40] on span "button" at bounding box center [514, 37] width 8 height 8
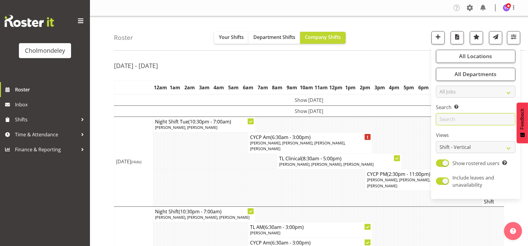
click at [464, 119] on input "text" at bounding box center [475, 119] width 79 height 12
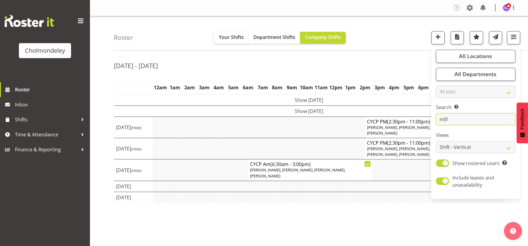
type input "milly"
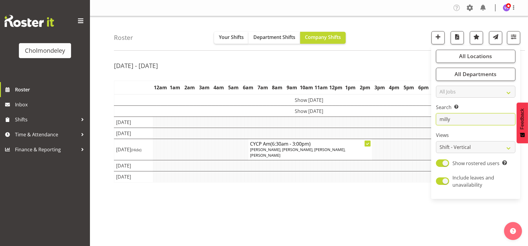
drag, startPoint x: 464, startPoint y: 119, endPoint x: 437, endPoint y: 121, distance: 27.6
click at [437, 121] on input "milly" at bounding box center [475, 119] width 79 height 12
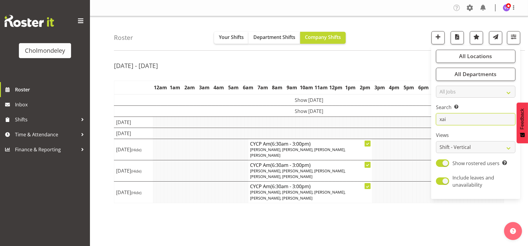
type input "xaia"
drag, startPoint x: 452, startPoint y: 117, endPoint x: 436, endPoint y: 116, distance: 16.3
click at [436, 116] on input "xaia" at bounding box center [475, 119] width 79 height 12
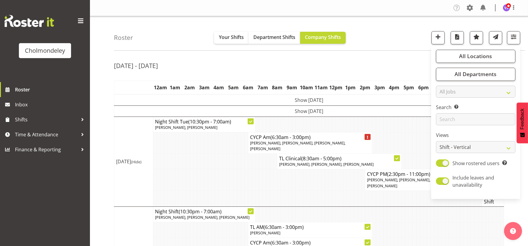
click at [209, 182] on td at bounding box center [210, 179] width 4 height 21
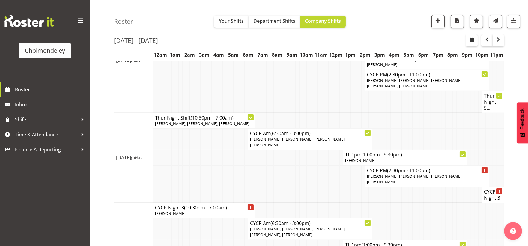
scroll to position [277, 0]
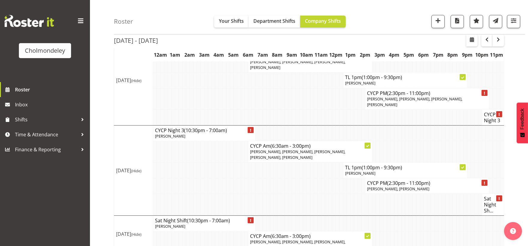
click at [211, 232] on td at bounding box center [210, 242] width 4 height 21
click at [260, 194] on td at bounding box center [261, 205] width 4 height 22
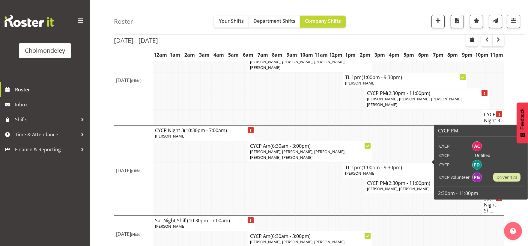
click at [305, 194] on td at bounding box center [305, 205] width 4 height 22
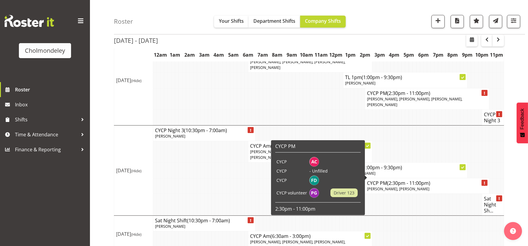
click at [385, 186] on span "[PERSON_NAME], [PERSON_NAME]" at bounding box center [398, 188] width 62 height 5
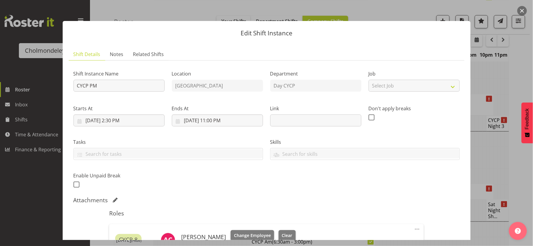
scroll to position [166, 0]
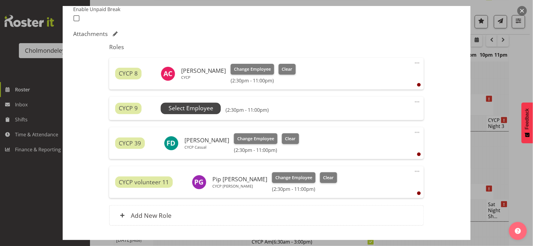
click at [200, 108] on span "Select Employee" at bounding box center [191, 108] width 45 height 9
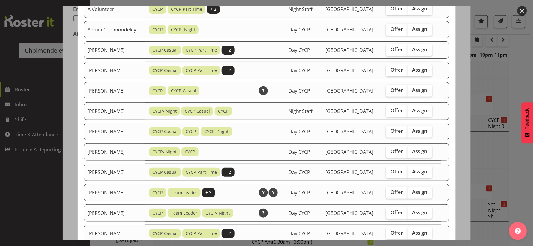
scroll to position [266, 0]
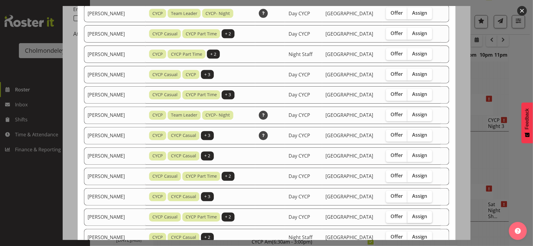
click at [424, 219] on span "Assign" at bounding box center [419, 217] width 15 height 6
click at [411, 219] on input "Assign" at bounding box center [410, 217] width 4 height 4
checkbox input "true"
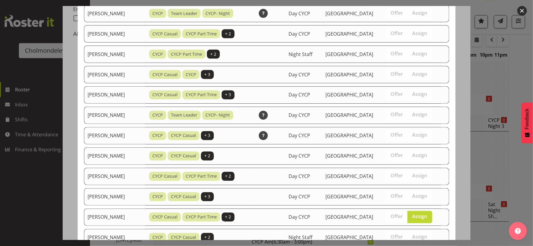
scroll to position [393, 0]
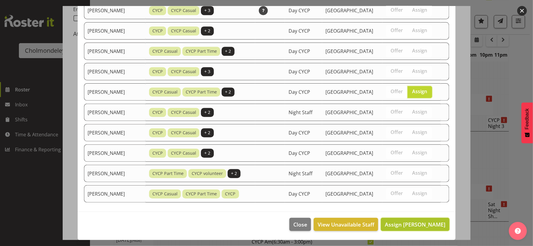
click at [408, 226] on span "Assign [PERSON_NAME]" at bounding box center [415, 224] width 61 height 7
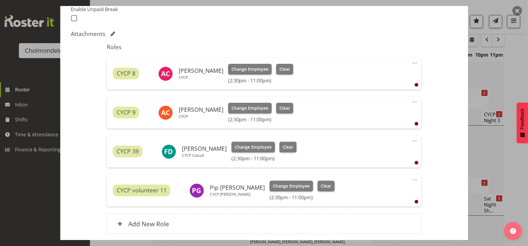
scroll to position [214, 0]
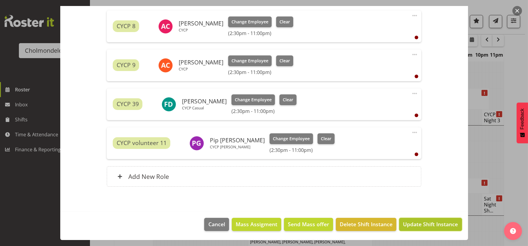
click at [432, 223] on span "Update Shift Instance" at bounding box center [430, 224] width 55 height 8
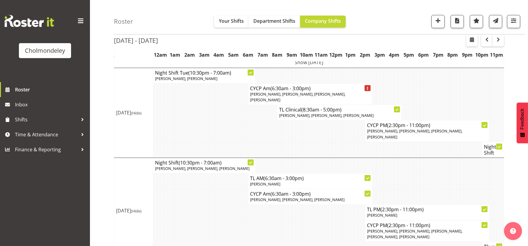
scroll to position [215, 0]
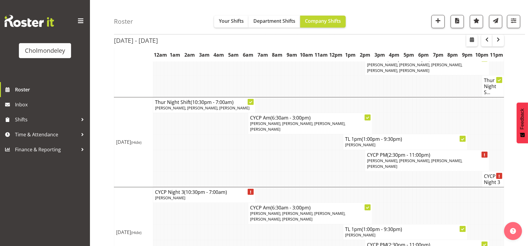
click at [244, 240] on td at bounding box center [243, 248] width 4 height 16
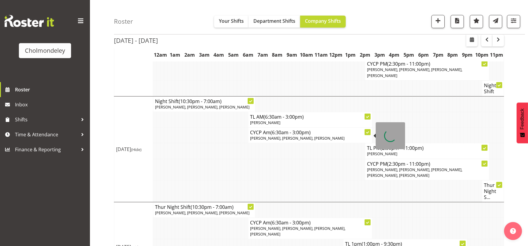
scroll to position [0, 0]
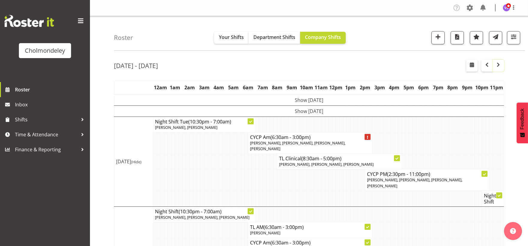
click at [495, 64] on span "button" at bounding box center [498, 64] width 7 height 7
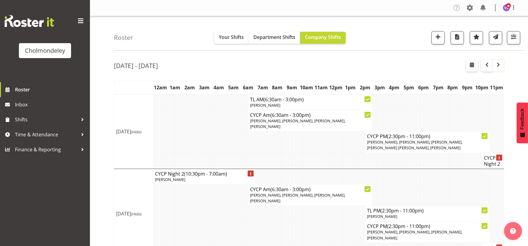
scroll to position [100, 0]
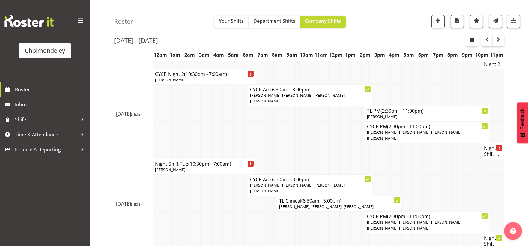
click at [217, 212] on td at bounding box center [217, 222] width 4 height 21
click at [251, 212] on td at bounding box center [250, 222] width 4 height 21
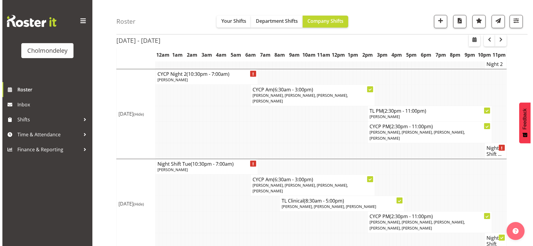
scroll to position [166, 0]
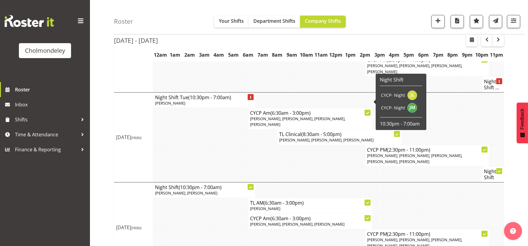
click at [313, 116] on span "[PERSON_NAME], [PERSON_NAME], [PERSON_NAME], [PERSON_NAME]" at bounding box center [297, 121] width 95 height 11
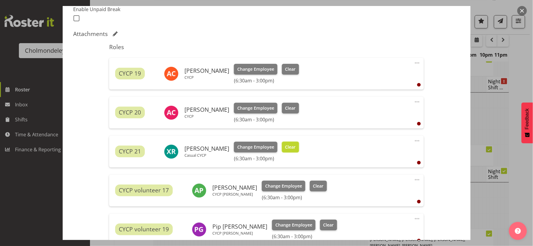
click at [287, 145] on span "Clear" at bounding box center [290, 147] width 10 height 7
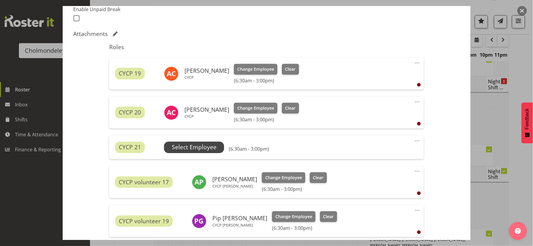
click at [214, 148] on span "Select Employee" at bounding box center [194, 147] width 45 height 9
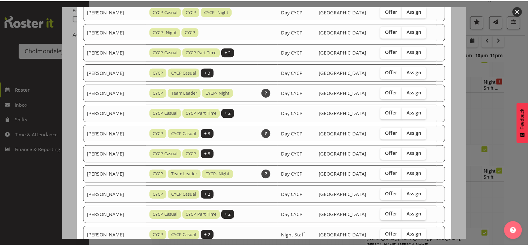
scroll to position [291, 0]
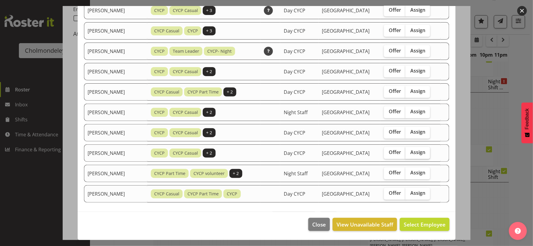
click at [422, 155] on label "Assign" at bounding box center [417, 153] width 25 height 12
click at [409, 155] on input "Assign" at bounding box center [407, 153] width 4 height 4
checkbox input "true"
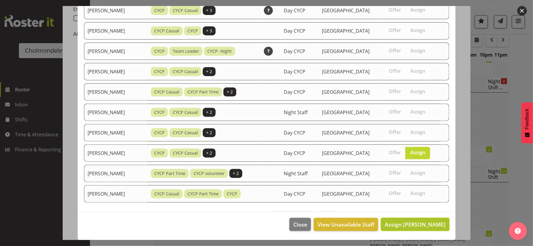
click at [429, 223] on span "Assign [PERSON_NAME]" at bounding box center [415, 224] width 61 height 7
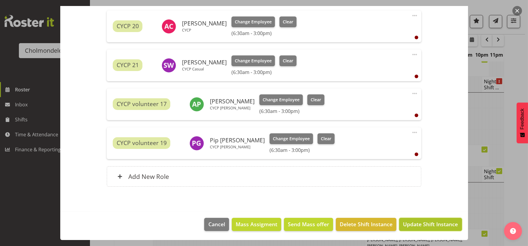
click at [429, 223] on span "Update Shift Instance" at bounding box center [430, 224] width 55 height 8
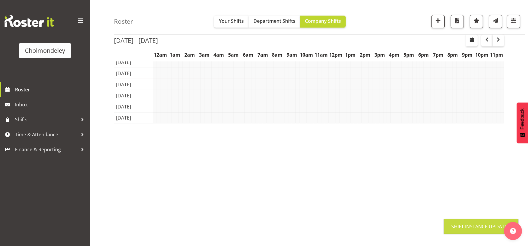
scroll to position [49, 0]
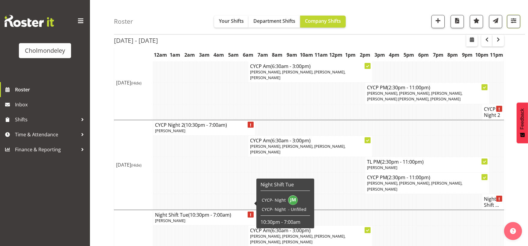
click at [515, 22] on span "button" at bounding box center [514, 21] width 8 height 8
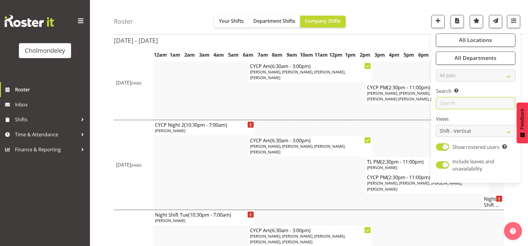
click at [471, 101] on input "text" at bounding box center [475, 103] width 79 height 12
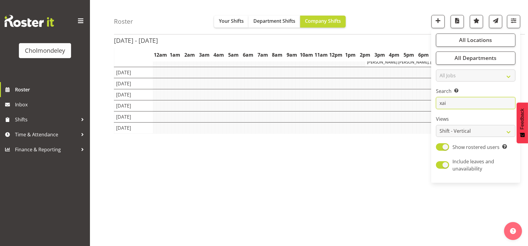
type input "xaia"
drag, startPoint x: 457, startPoint y: 104, endPoint x: 436, endPoint y: 104, distance: 21.0
click at [436, 104] on div "All Locations Clear [GEOGRAPHIC_DATA] Select All Deselect All All Departments C…" at bounding box center [475, 106] width 89 height 149
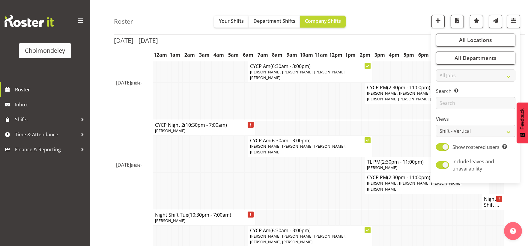
click at [248, 173] on td at bounding box center [250, 183] width 4 height 21
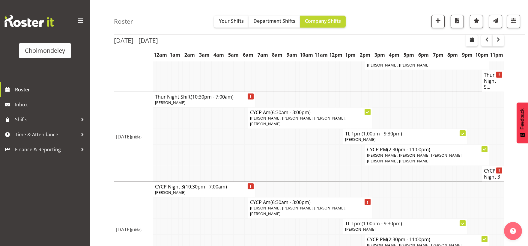
scroll to position [381, 0]
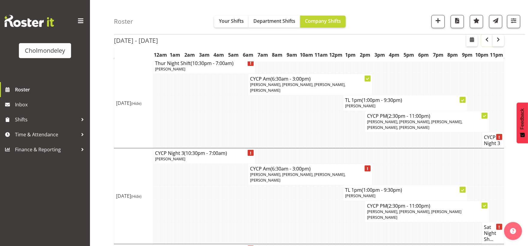
click at [485, 40] on span "button" at bounding box center [486, 39] width 7 height 7
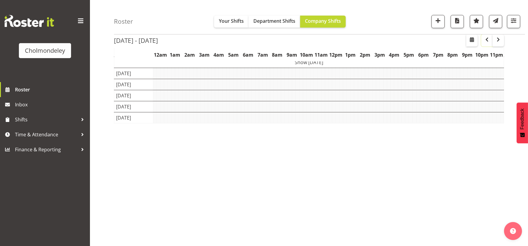
scroll to position [49, 0]
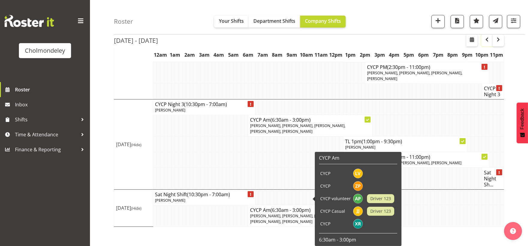
scroll to position [277, 0]
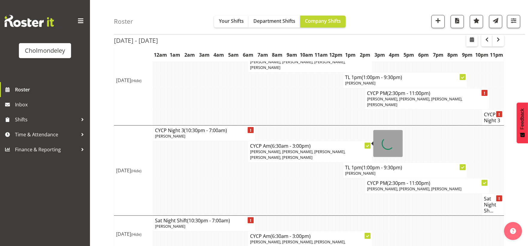
click at [250, 194] on td at bounding box center [250, 205] width 4 height 22
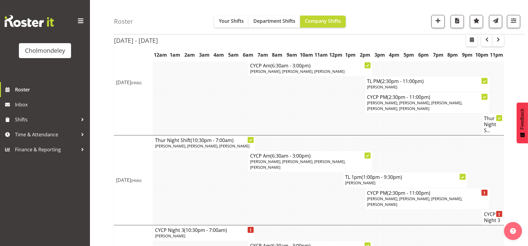
click at [274, 210] on td at bounding box center [276, 218] width 4 height 16
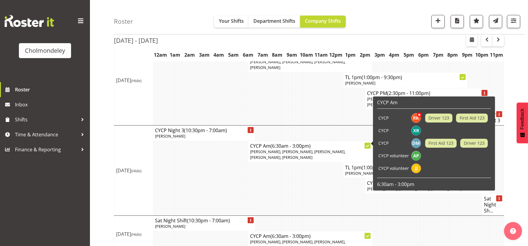
click at [300, 178] on td at bounding box center [301, 186] width 4 height 16
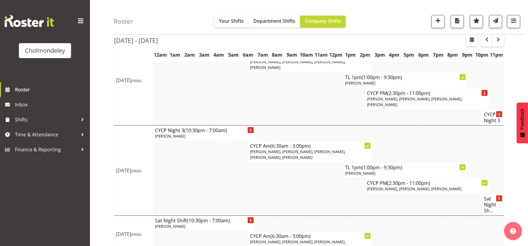
scroll to position [177, 0]
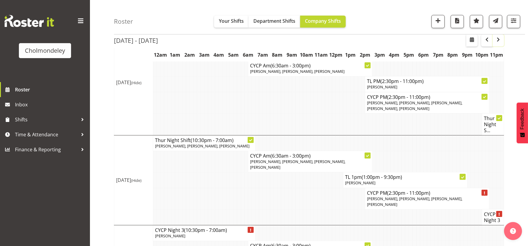
click at [497, 42] on span "button" at bounding box center [498, 39] width 7 height 7
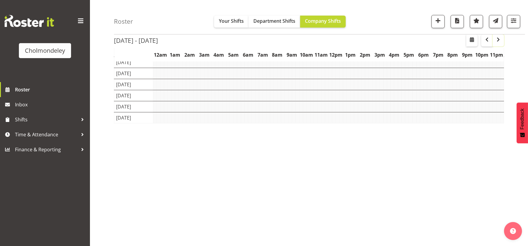
scroll to position [49, 0]
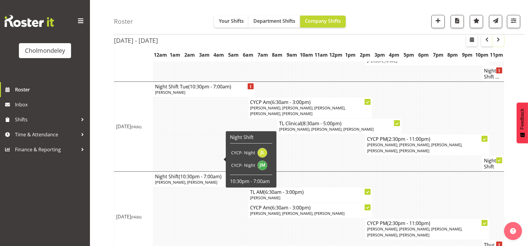
scroll to position [244, 0]
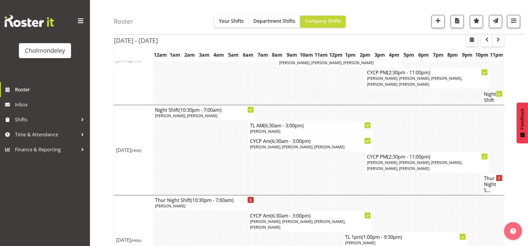
click at [212, 173] on td at bounding box center [214, 184] width 4 height 22
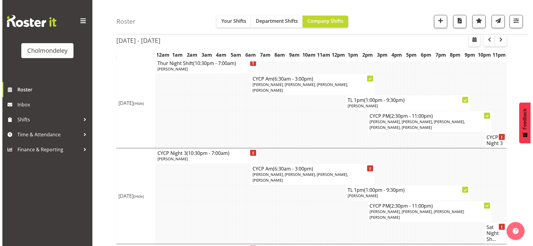
scroll to position [347, 0]
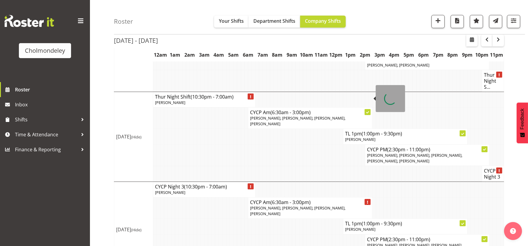
click at [300, 115] on span "[PERSON_NAME], [PERSON_NAME], [PERSON_NAME], [PERSON_NAME]" at bounding box center [297, 120] width 95 height 11
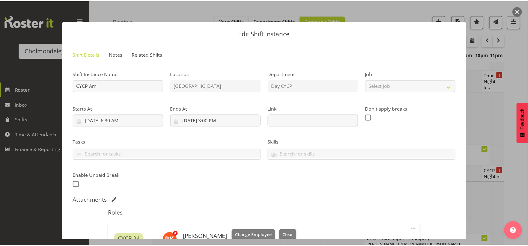
scroll to position [166, 0]
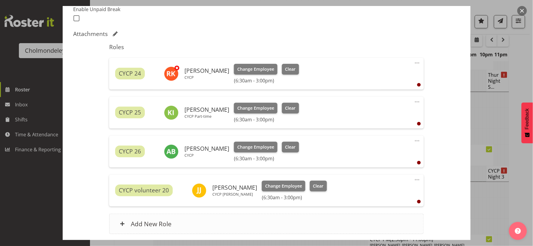
click at [154, 220] on h6 "Add New Role" at bounding box center [151, 224] width 41 height 8
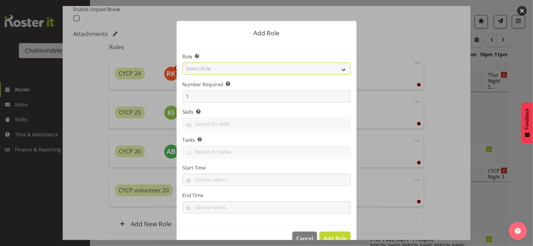
click at [341, 69] on select "Select Role Awhi Team CYCP CYCP Casual CYCP Part Time CYCP volunteer CYCP- Nigh…" at bounding box center [267, 69] width 168 height 12
select select "206"
click at [183, 63] on select "Select Role Awhi Team CYCP CYCP Casual CYCP Part Time CYCP volunteer CYCP- Nigh…" at bounding box center [267, 69] width 168 height 12
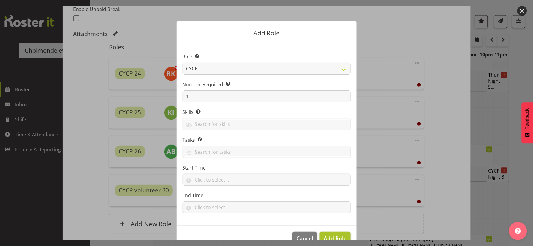
click at [332, 236] on span "Add Role" at bounding box center [335, 238] width 23 height 7
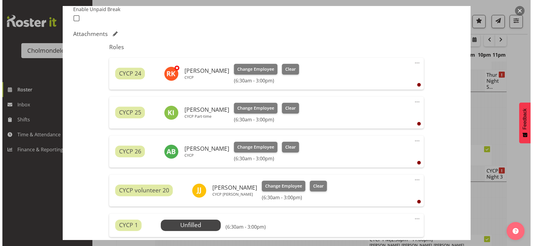
scroll to position [244, 0]
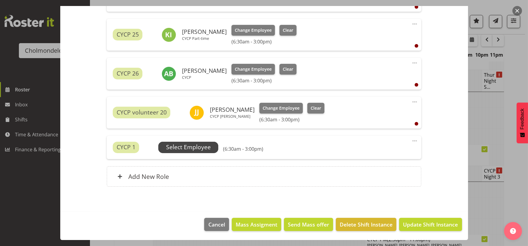
click at [197, 149] on span "Select Employee" at bounding box center [188, 147] width 45 height 9
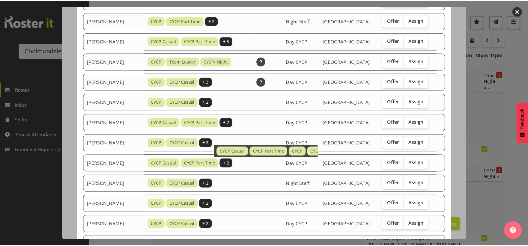
scroll to position [372, 0]
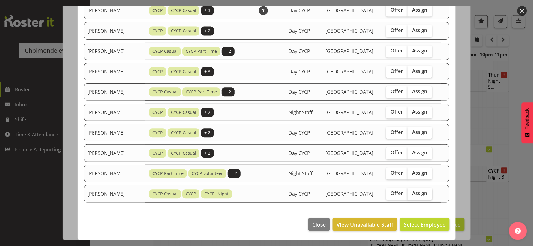
click at [419, 191] on span "Assign" at bounding box center [419, 193] width 15 height 6
click at [411, 192] on input "Assign" at bounding box center [410, 194] width 4 height 4
checkbox input "true"
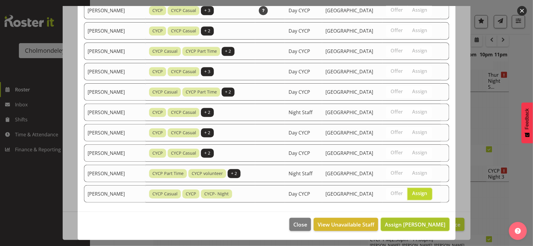
click at [430, 226] on span "Assign [PERSON_NAME]" at bounding box center [415, 224] width 61 height 7
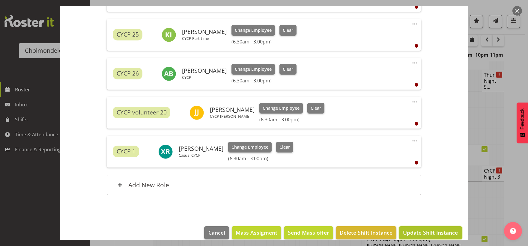
click at [430, 229] on span "Update Shift Instance" at bounding box center [430, 233] width 55 height 8
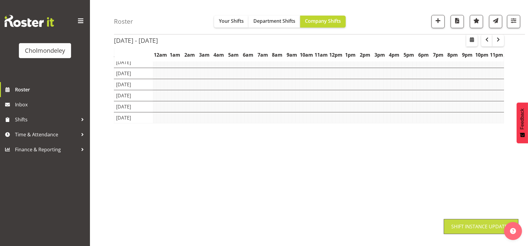
scroll to position [49, 0]
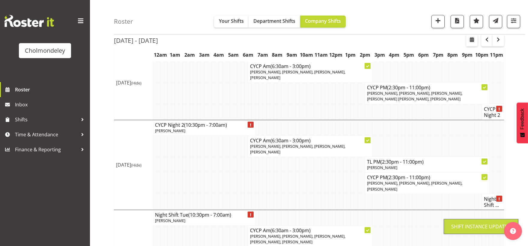
click at [386, 226] on td at bounding box center [385, 236] width 4 height 21
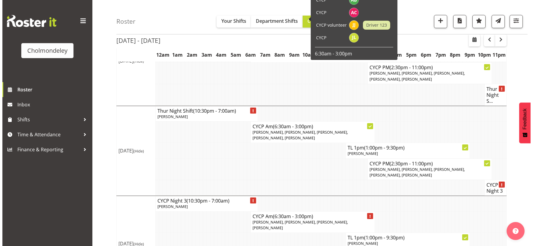
scroll to position [381, 0]
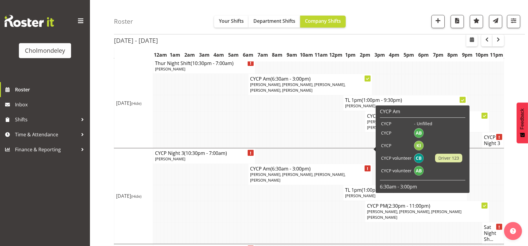
click at [305, 172] on span "[PERSON_NAME], [PERSON_NAME], [PERSON_NAME], [PERSON_NAME]" at bounding box center [297, 177] width 95 height 11
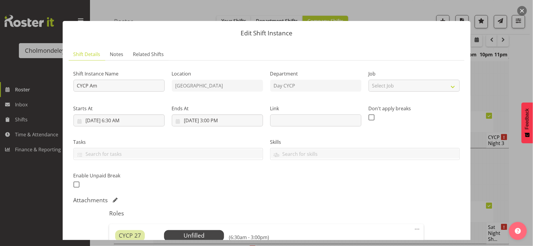
scroll to position [100, 0]
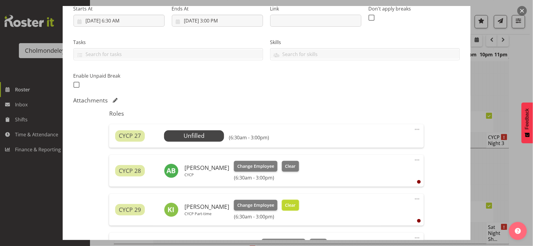
click at [288, 205] on span "Clear" at bounding box center [290, 205] width 10 height 7
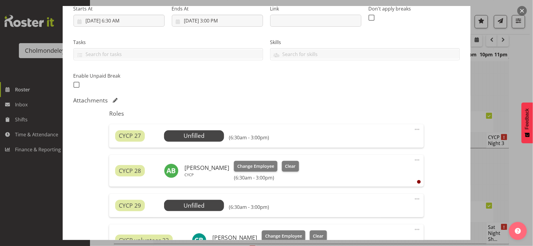
scroll to position [236, 0]
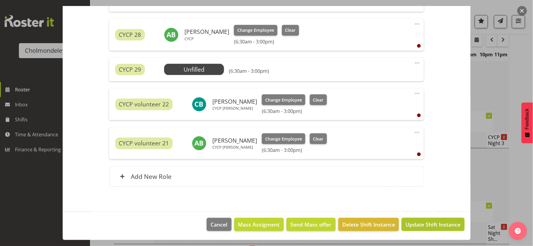
click at [410, 224] on span "Update Shift Instance" at bounding box center [432, 225] width 55 height 8
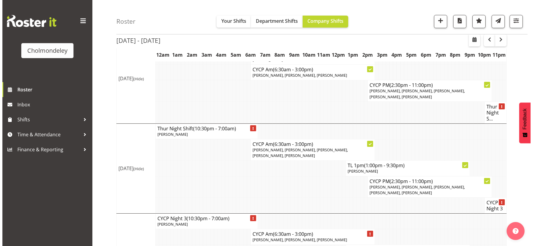
scroll to position [381, 0]
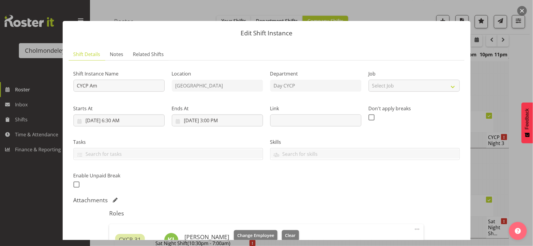
scroll to position [166, 0]
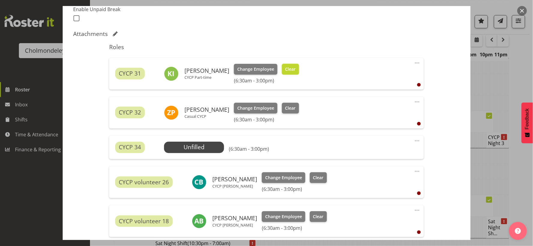
click at [286, 67] on span "Clear" at bounding box center [290, 69] width 10 height 7
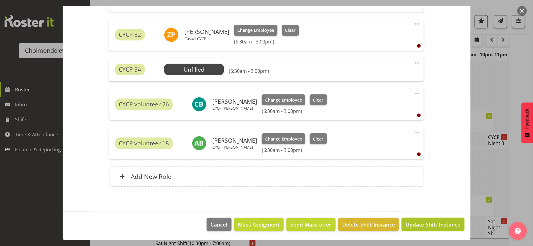
click at [436, 224] on span "Update Shift Instance" at bounding box center [432, 225] width 55 height 8
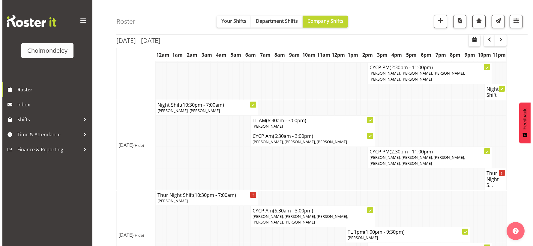
scroll to position [381, 0]
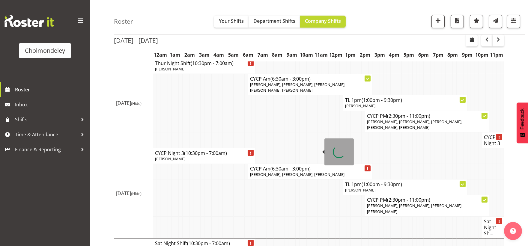
click at [291, 172] on span "[PERSON_NAME], [PERSON_NAME], [PERSON_NAME]" at bounding box center [297, 174] width 94 height 5
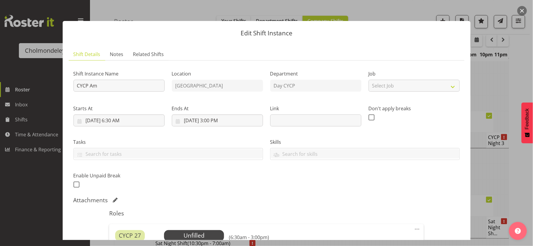
scroll to position [166, 0]
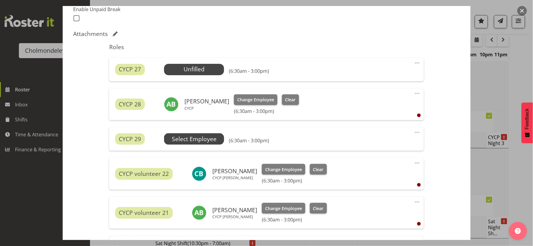
click at [0, 0] on span "Select Employee" at bounding box center [0, 0] width 0 height 0
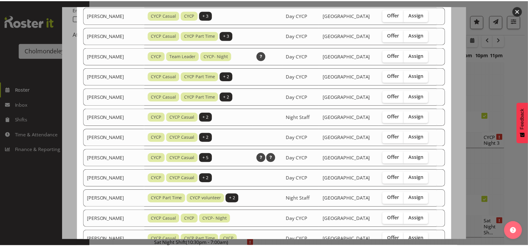
scroll to position [413, 0]
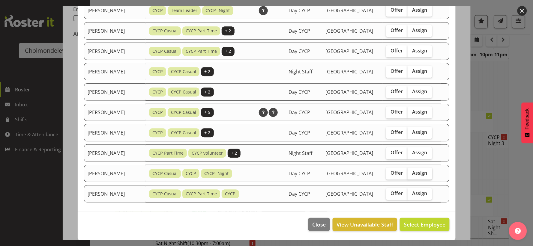
click at [415, 174] on span "Assign" at bounding box center [419, 173] width 15 height 6
click at [411, 174] on input "Assign" at bounding box center [410, 173] width 4 height 4
checkbox input "true"
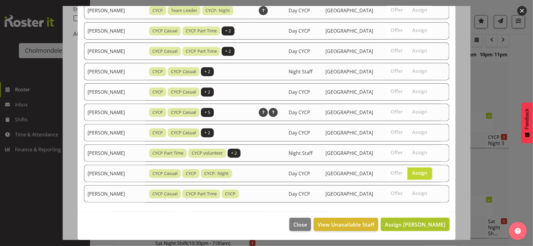
click at [424, 230] on button "Assign [PERSON_NAME]" at bounding box center [415, 224] width 68 height 13
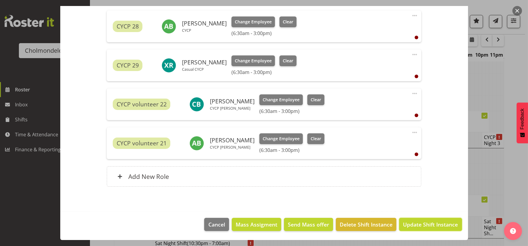
click at [424, 230] on button "Update Shift Instance" at bounding box center [430, 224] width 63 height 13
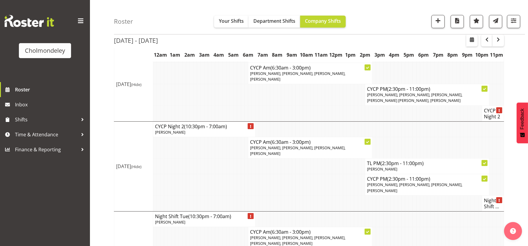
scroll to position [0, 0]
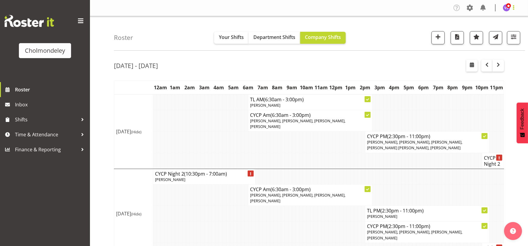
click at [514, 7] on span at bounding box center [513, 7] width 7 height 7
click at [488, 34] on link "Log Out" at bounding box center [489, 31] width 58 height 11
